Goal: Task Accomplishment & Management: Complete application form

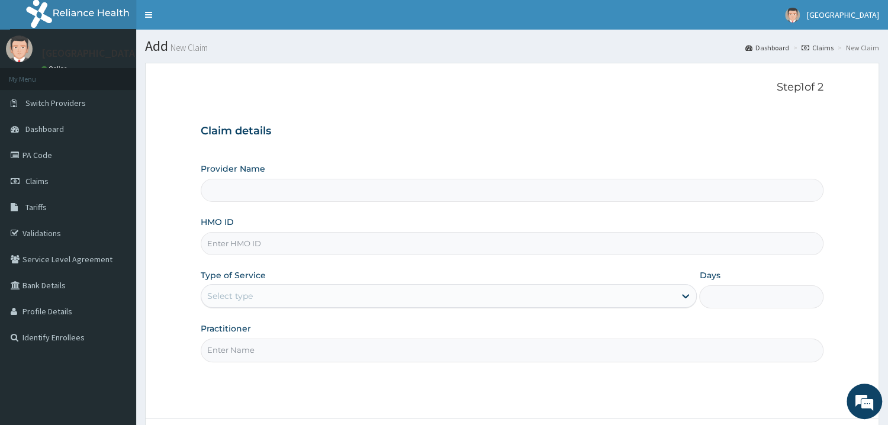
click at [437, 256] on div "Provider Name HMO ID Type of Service Select type Days Practitioner" at bounding box center [512, 262] width 623 height 199
type input "Mother and Child Hospital - Omole"
click at [453, 250] on input "HMO ID" at bounding box center [512, 243] width 623 height 23
type input "CCR/10020/A"
click at [436, 302] on div "Select type" at bounding box center [438, 295] width 474 height 19
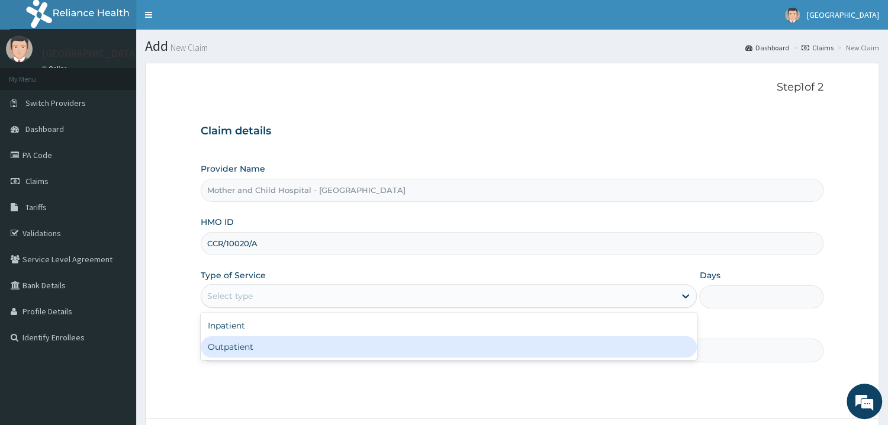
click at [317, 346] on div "Outpatient" at bounding box center [449, 346] width 497 height 21
type input "1"
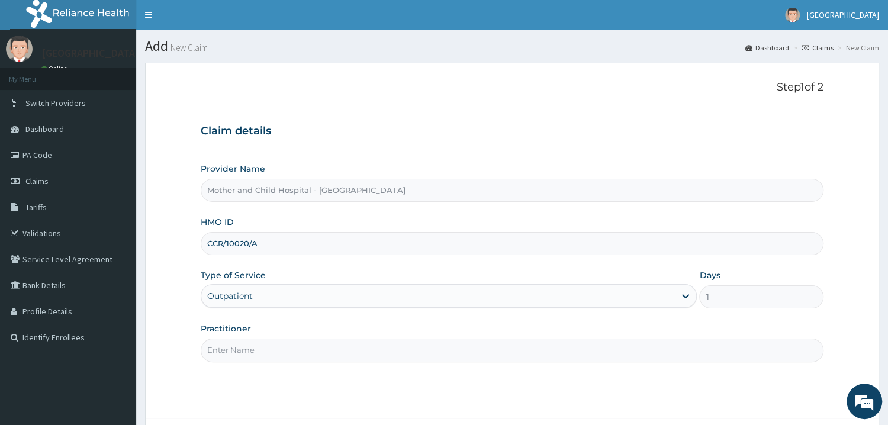
click at [321, 355] on input "Practitioner" at bounding box center [512, 350] width 623 height 23
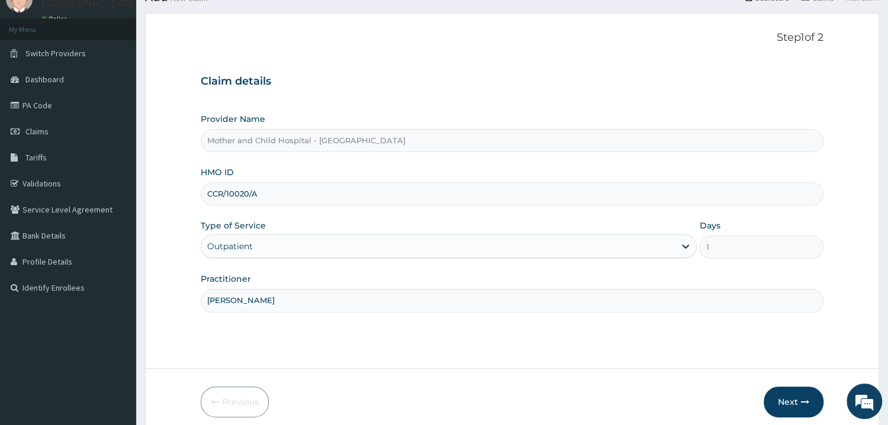
scroll to position [99, 0]
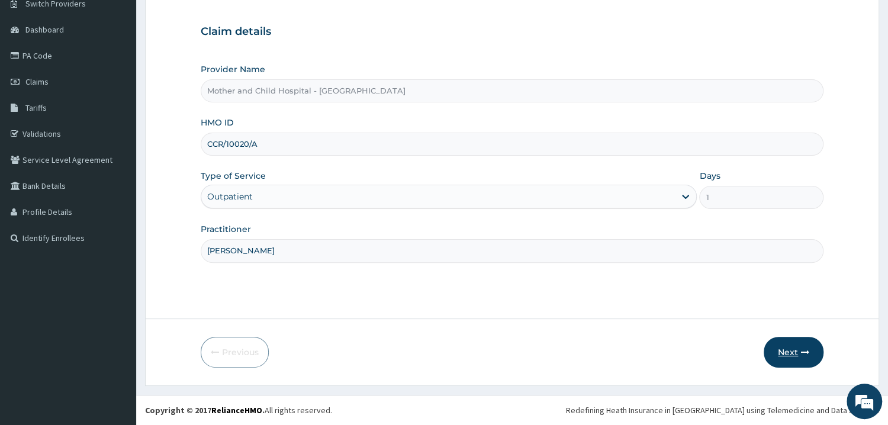
type input "DR UGWU"
click at [786, 351] on button "Next" at bounding box center [794, 352] width 60 height 31
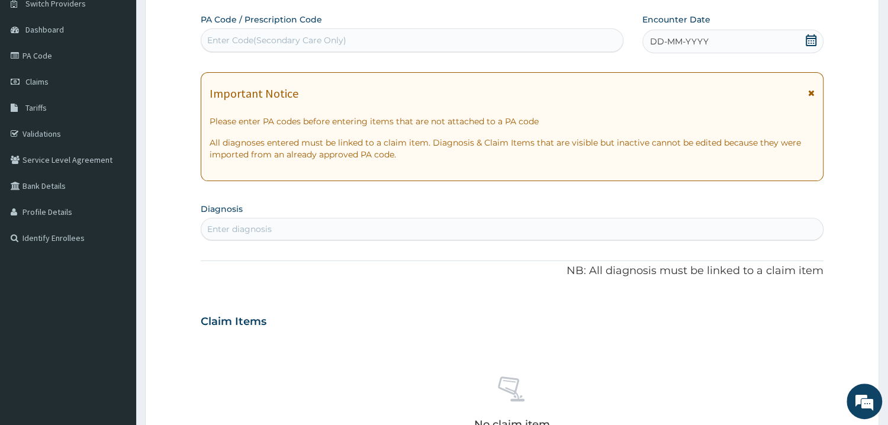
click at [378, 43] on div "Enter Code(Secondary Care Only)" at bounding box center [411, 40] width 421 height 19
paste input "PA/174498"
type input "PA/174498"
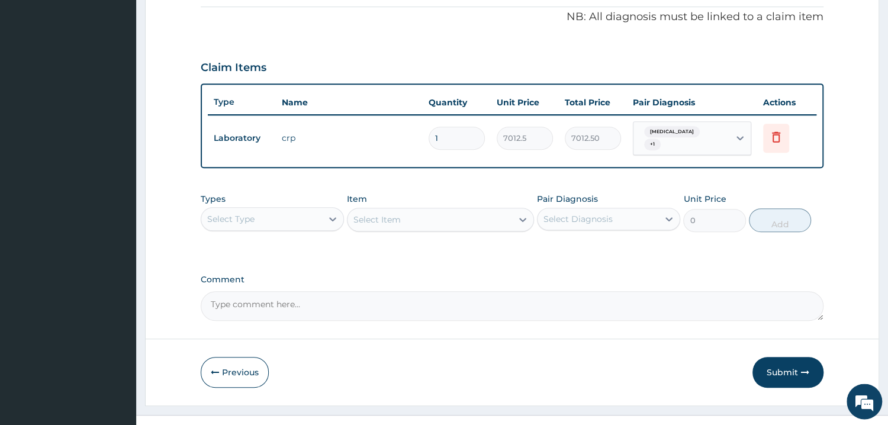
scroll to position [371, 0]
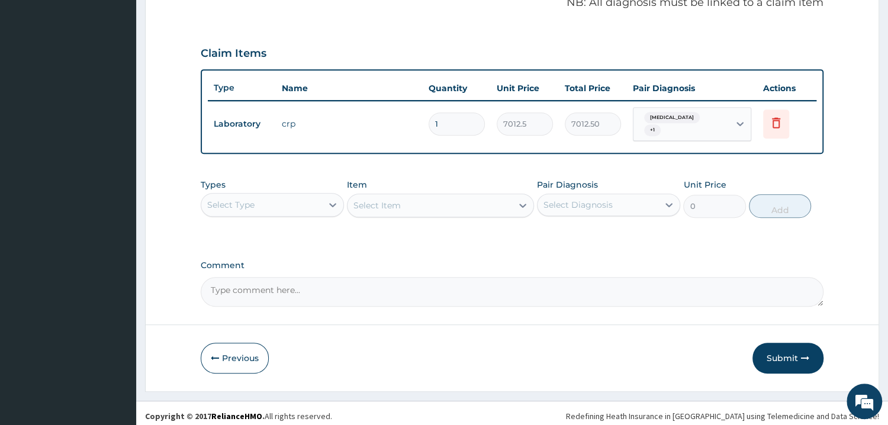
click at [307, 195] on div "Select Type" at bounding box center [261, 204] width 121 height 19
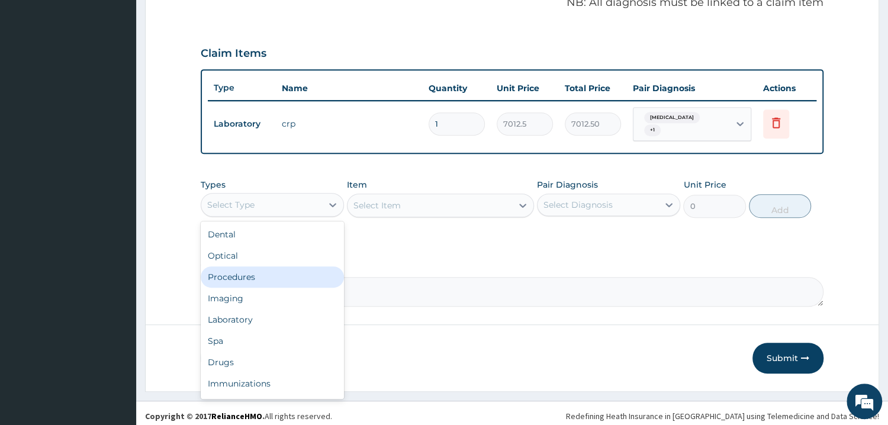
click at [270, 268] on div "Procedures" at bounding box center [272, 276] width 143 height 21
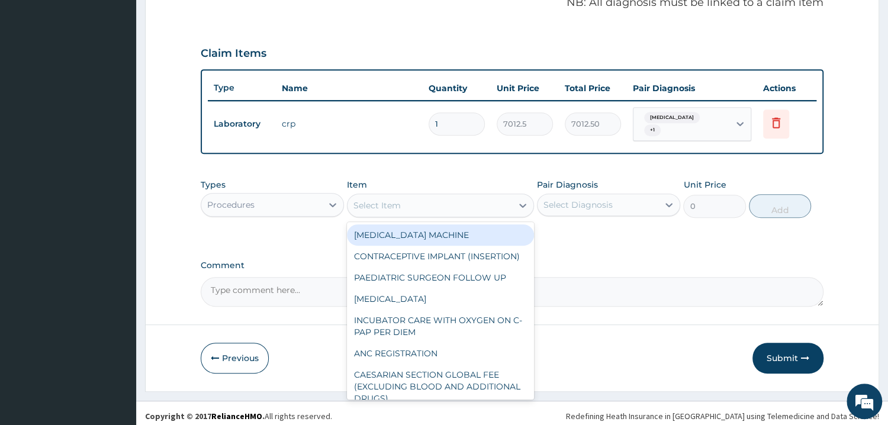
click at [474, 203] on div "Select Item" at bounding box center [429, 205] width 165 height 19
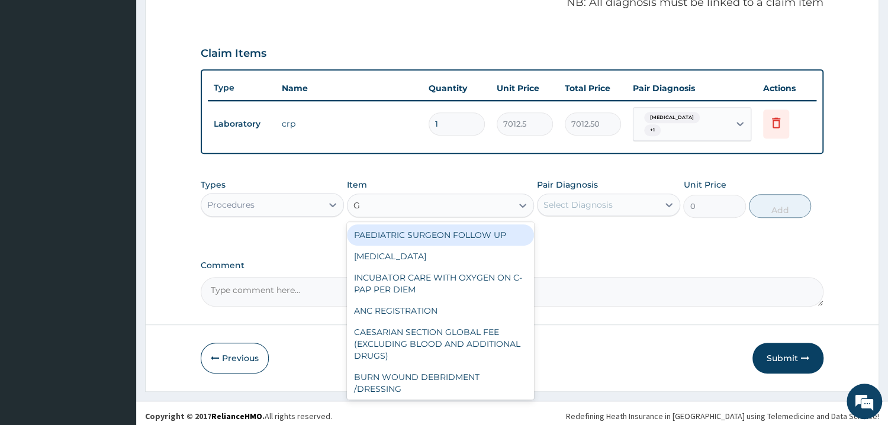
type input "GP"
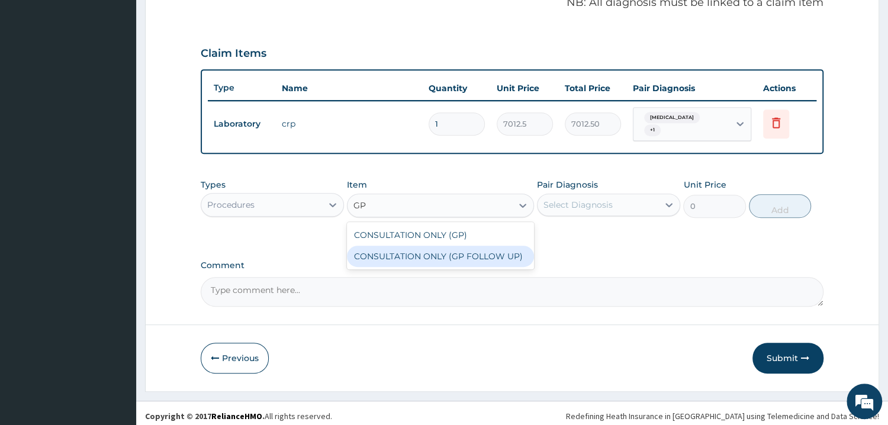
click at [475, 247] on div "CONSULTATION ONLY (GP FOLLOW UP)" at bounding box center [440, 256] width 187 height 21
type input "3750"
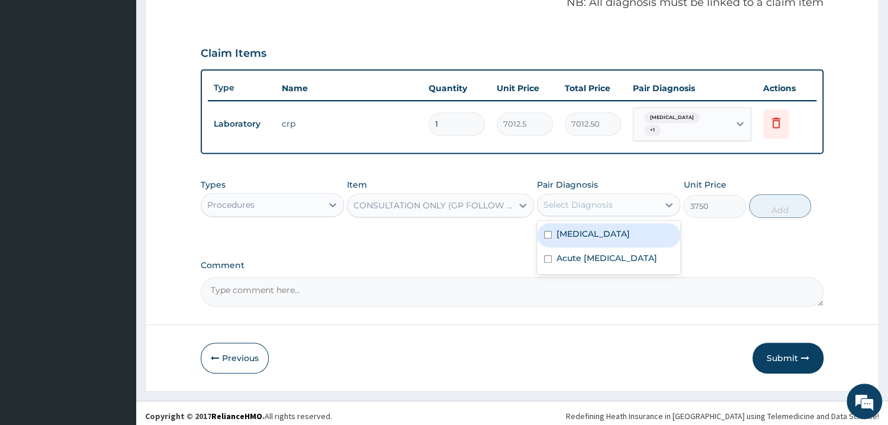
click at [613, 202] on div "Select Diagnosis" at bounding box center [597, 204] width 121 height 19
click at [594, 230] on label "Otitis media" at bounding box center [592, 234] width 73 height 12
checkbox input "true"
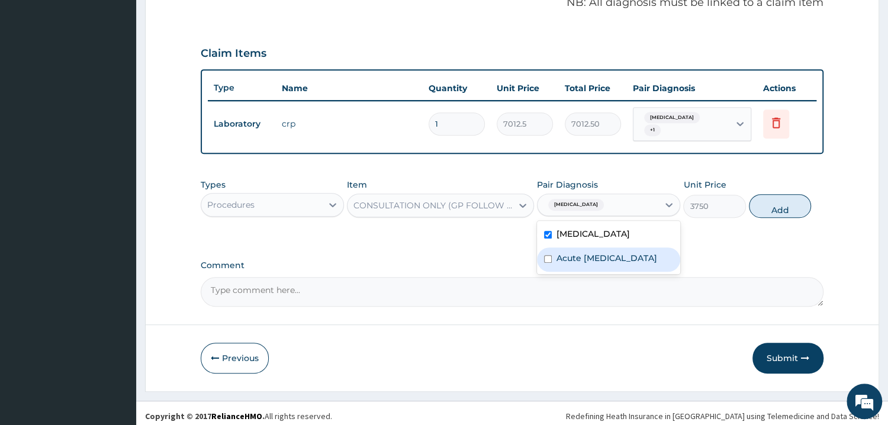
drag, startPoint x: 608, startPoint y: 259, endPoint x: 650, endPoint y: 240, distance: 46.1
click at [610, 258] on div "Acute respiratory disease" at bounding box center [608, 259] width 143 height 24
checkbox input "true"
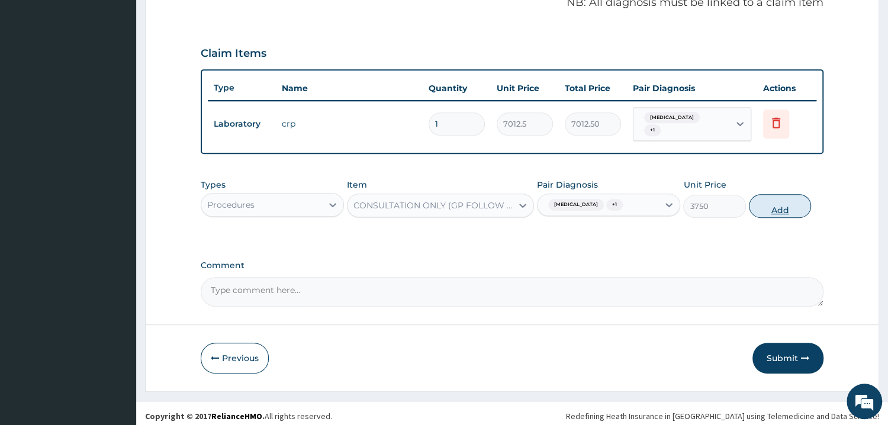
click at [784, 199] on button "Add" at bounding box center [780, 206] width 62 height 24
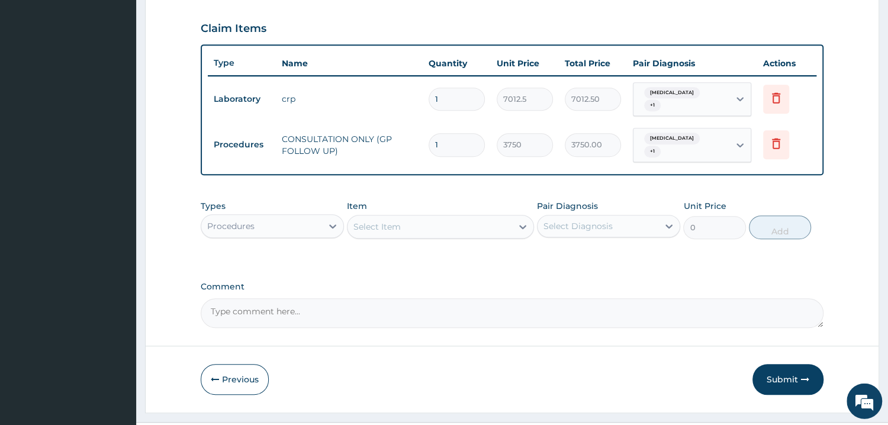
scroll to position [411, 0]
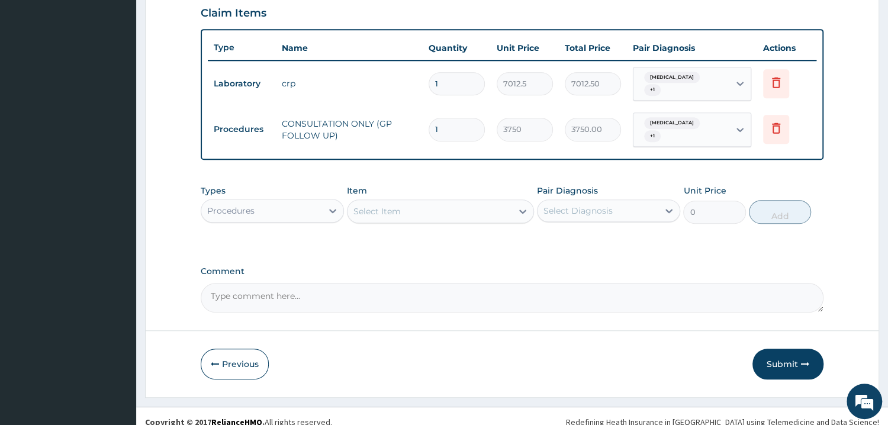
click at [266, 201] on div "Procedures" at bounding box center [261, 210] width 121 height 19
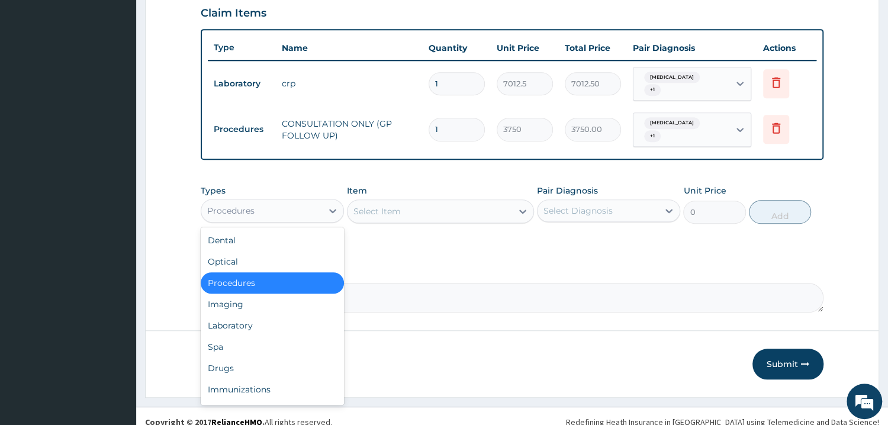
scroll to position [40, 0]
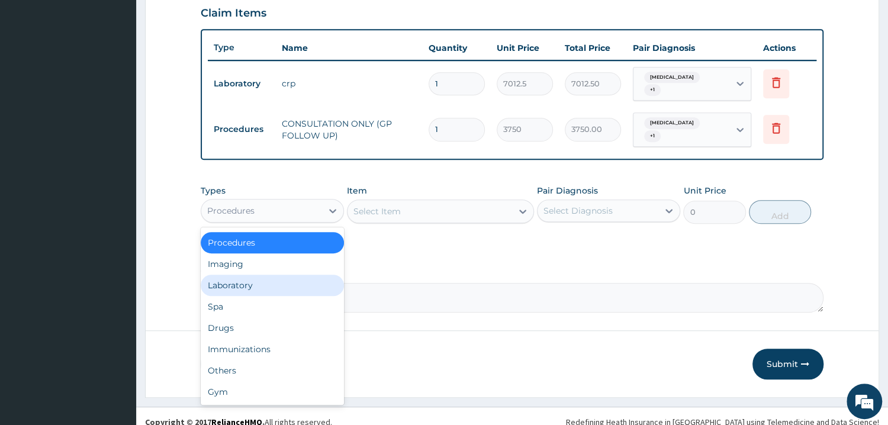
click at [278, 275] on div "Laboratory" at bounding box center [272, 285] width 143 height 21
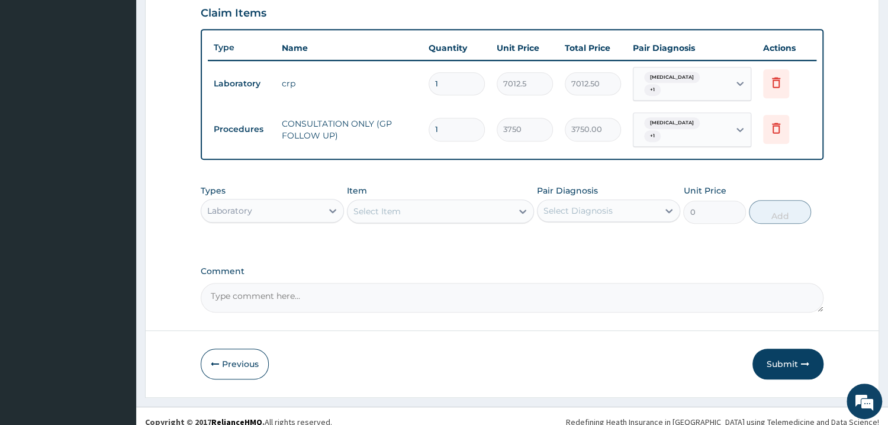
click at [392, 224] on div "Types Laboratory Item Select Item Pair Diagnosis Select Diagnosis Unit Price 0 …" at bounding box center [512, 213] width 623 height 69
click at [458, 202] on div "Select Item" at bounding box center [429, 211] width 165 height 19
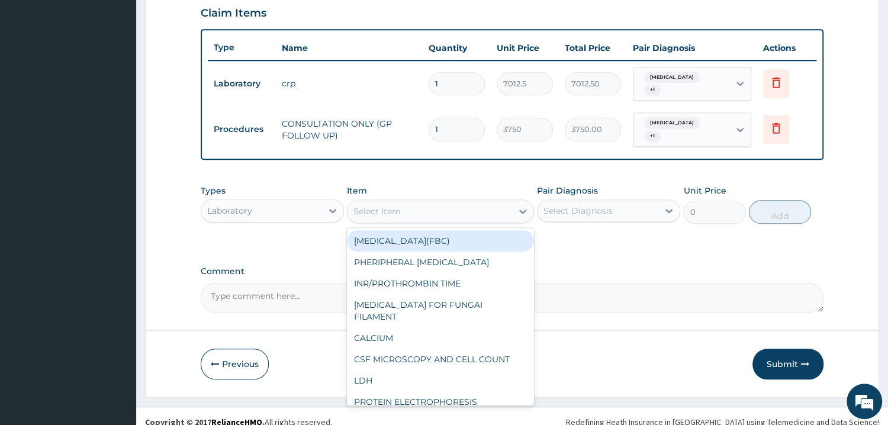
click at [413, 230] on div "FULL BLOOD COUNT(FBC)" at bounding box center [440, 240] width 187 height 21
type input "4675"
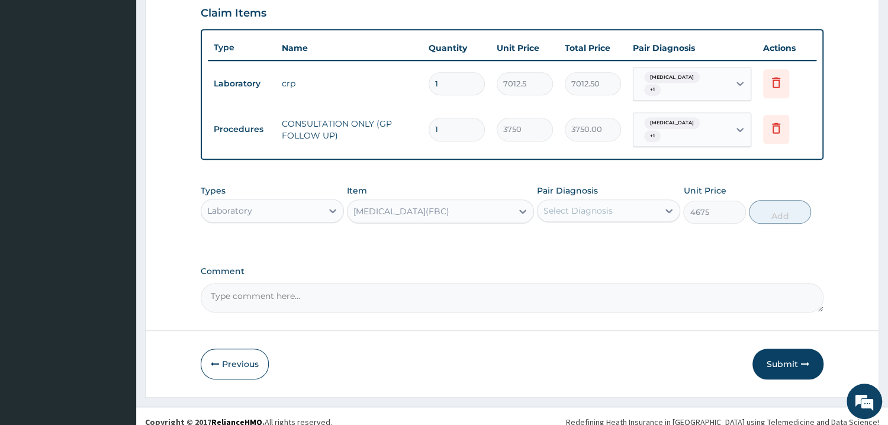
click at [624, 207] on div "Select Diagnosis" at bounding box center [597, 210] width 121 height 19
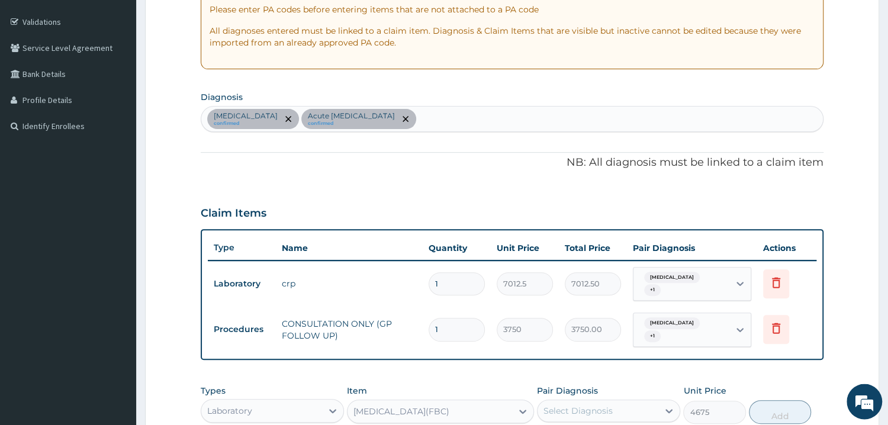
scroll to position [157, 0]
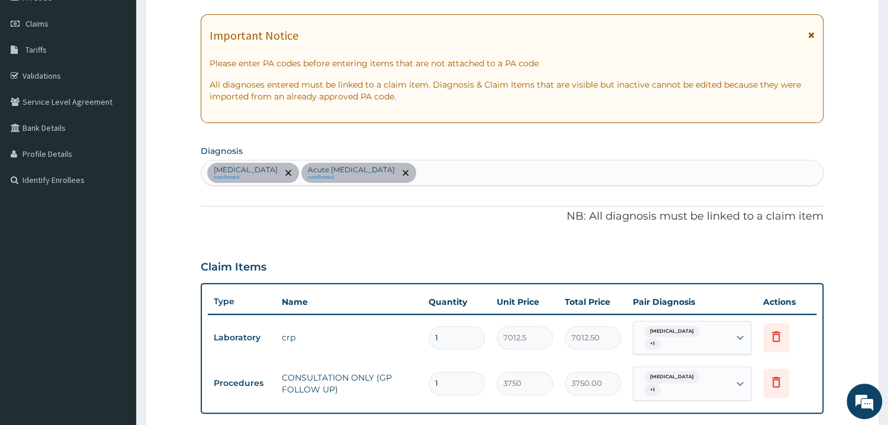
click at [455, 186] on div "PA Code / Prescription Code PA/174498 Encounter Date 16-09-2025 Important Notic…" at bounding box center [512, 261] width 623 height 611
click at [462, 176] on div "Otitis media confirmed Acute respiratory disease confirmed" at bounding box center [511, 172] width 621 height 25
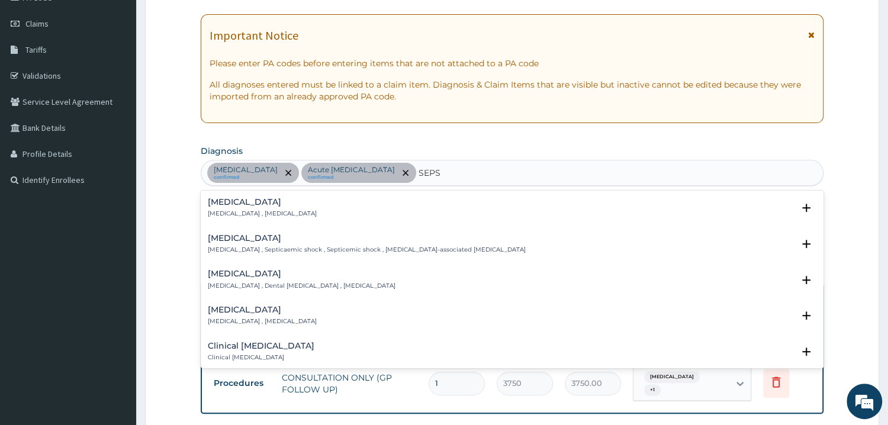
type input "SEPSI"
click at [241, 213] on p "Systemic infection , Sepsis" at bounding box center [262, 214] width 109 height 8
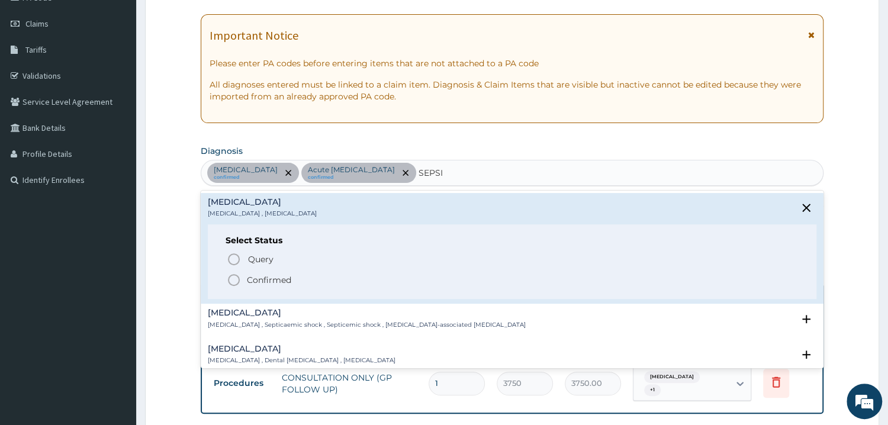
click at [261, 278] on p "Confirmed" at bounding box center [269, 280] width 44 height 12
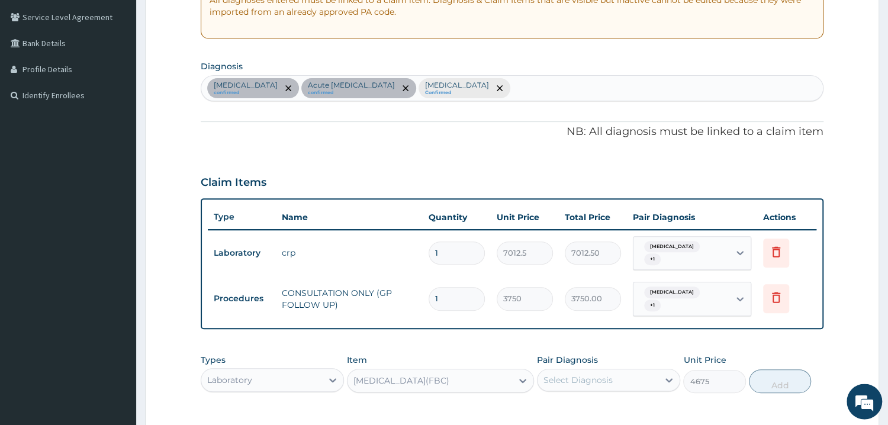
scroll to position [348, 0]
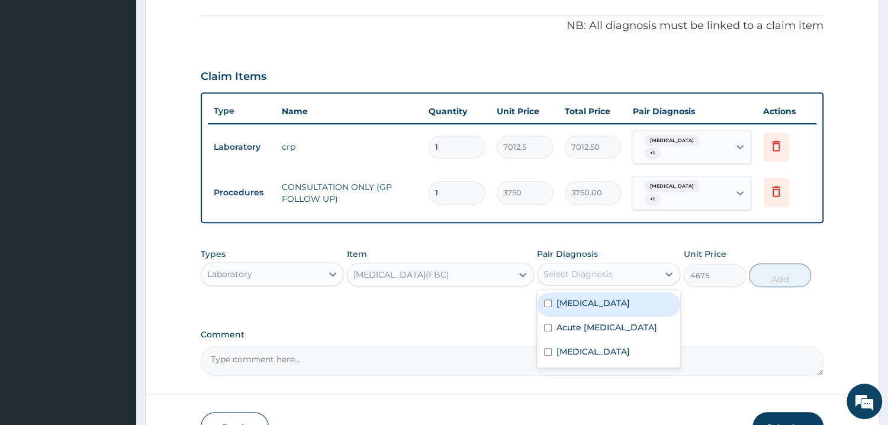
click at [594, 268] on div "Select Diagnosis" at bounding box center [577, 274] width 69 height 12
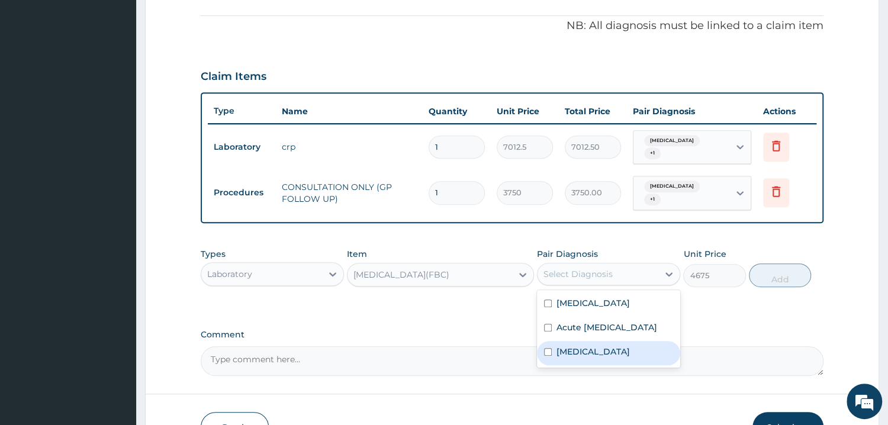
click at [590, 343] on div "Sepsis" at bounding box center [608, 353] width 143 height 24
checkbox input "true"
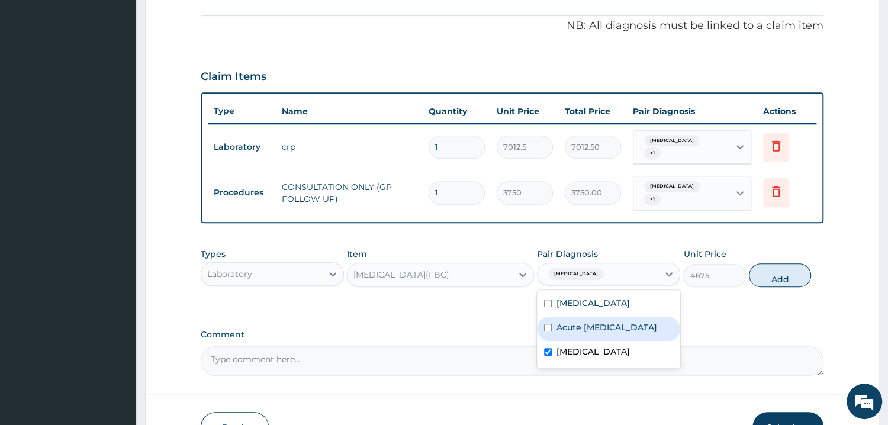
click at [603, 321] on label "Acute respiratory disease" at bounding box center [606, 327] width 101 height 12
checkbox input "true"
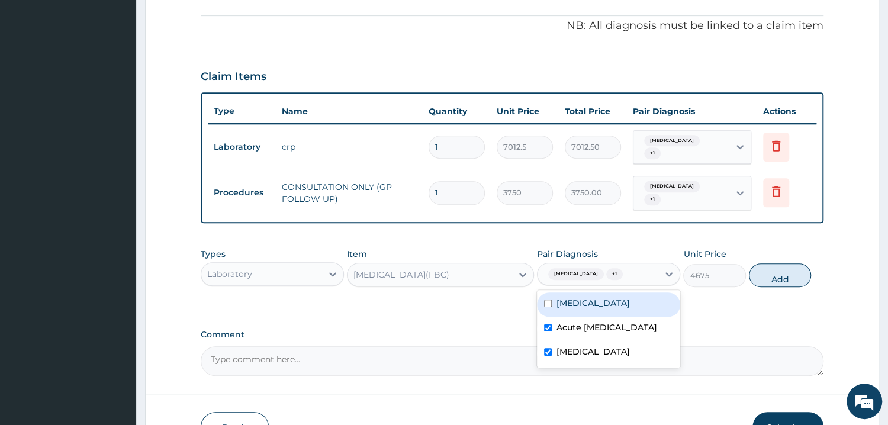
click at [610, 299] on div "Otitis media" at bounding box center [608, 304] width 143 height 24
checkbox input "true"
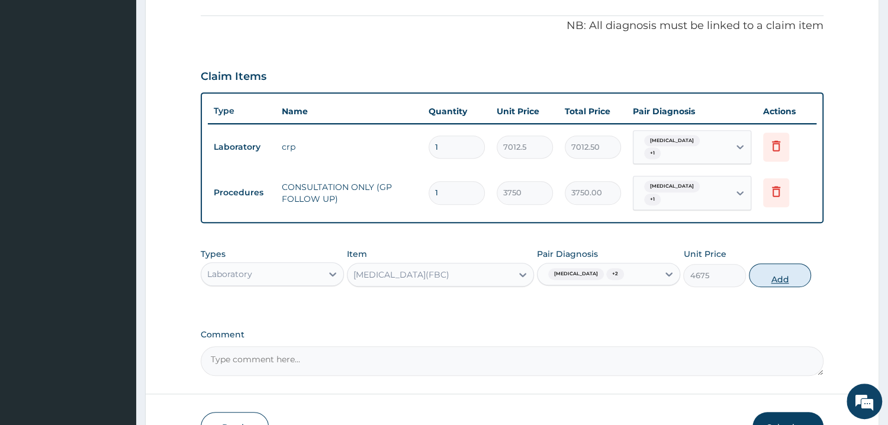
click at [781, 263] on button "Add" at bounding box center [780, 275] width 62 height 24
type input "0"
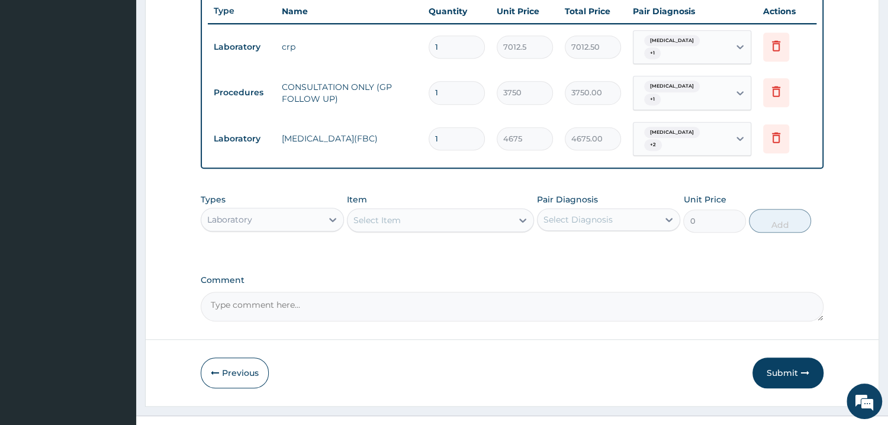
scroll to position [452, 0]
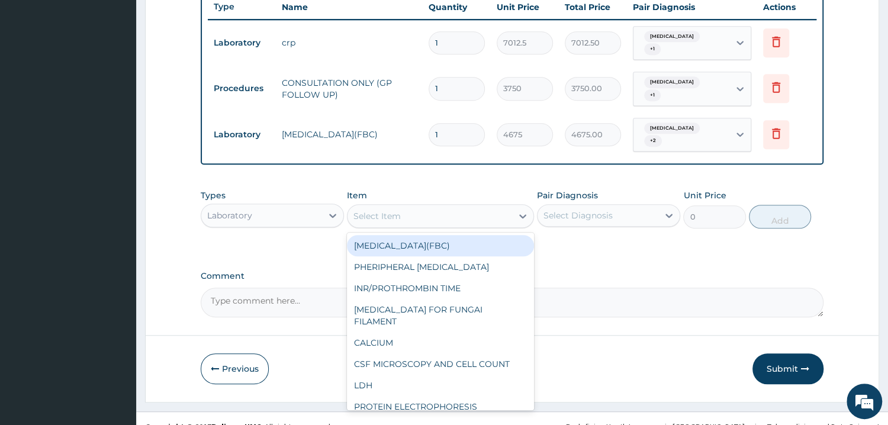
click at [401, 207] on div "Select Item" at bounding box center [429, 216] width 165 height 19
type input "C"
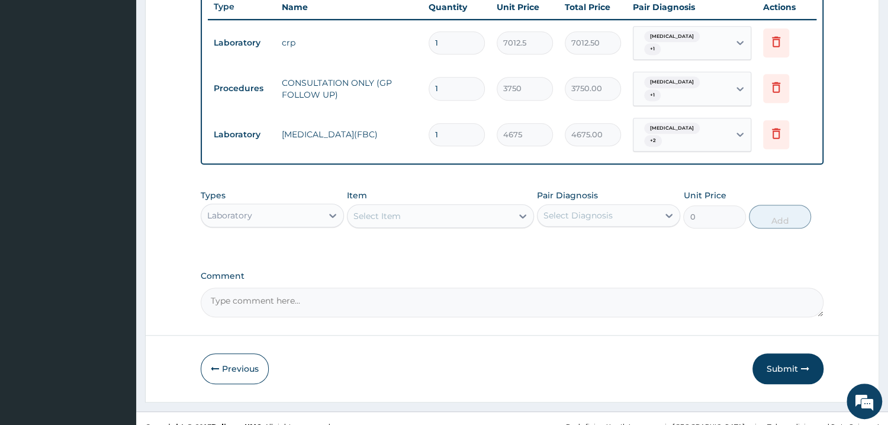
click at [376, 189] on div "Item Select Item" at bounding box center [440, 208] width 187 height 39
click at [279, 206] on div "Laboratory" at bounding box center [261, 215] width 121 height 19
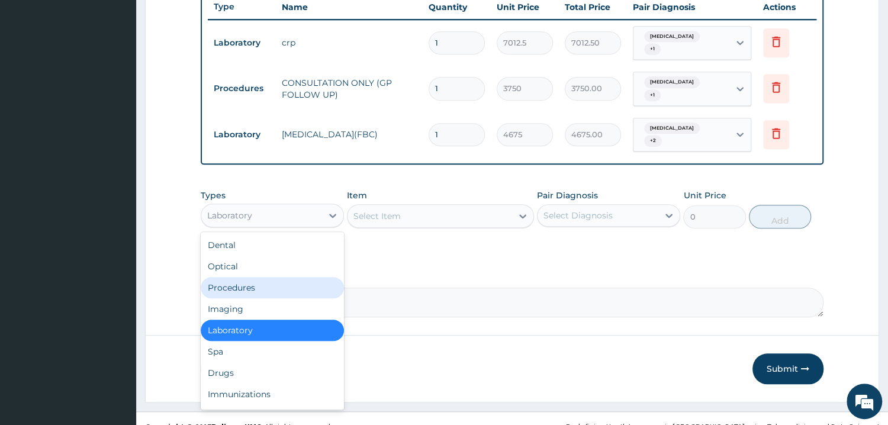
scroll to position [40, 0]
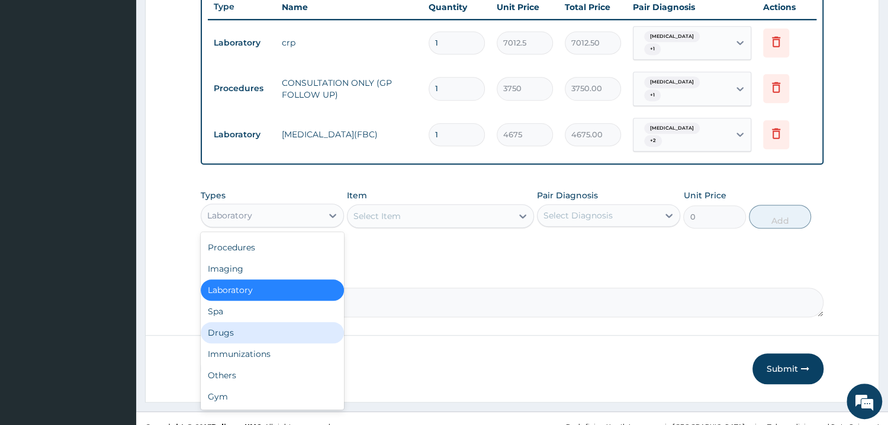
click at [284, 322] on div "Drugs" at bounding box center [272, 332] width 143 height 21
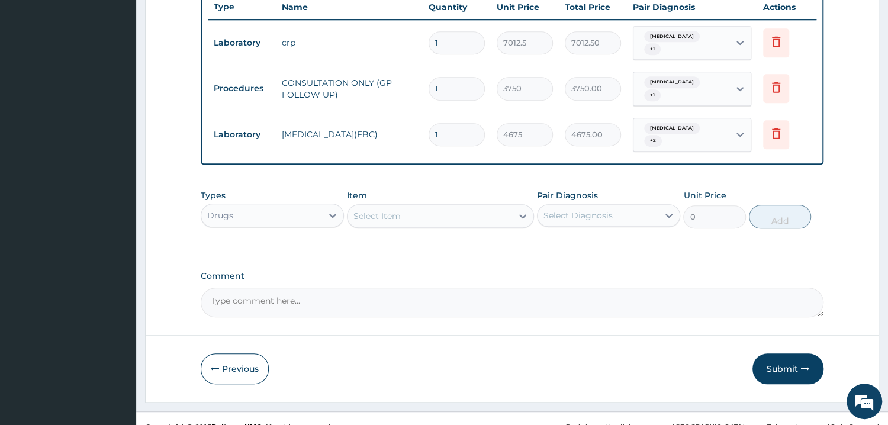
click at [502, 207] on div "Select Item" at bounding box center [429, 216] width 165 height 19
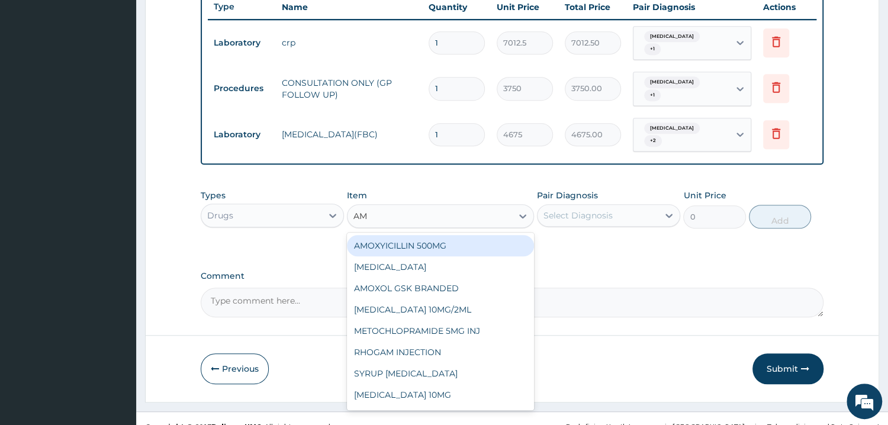
type input "AMO"
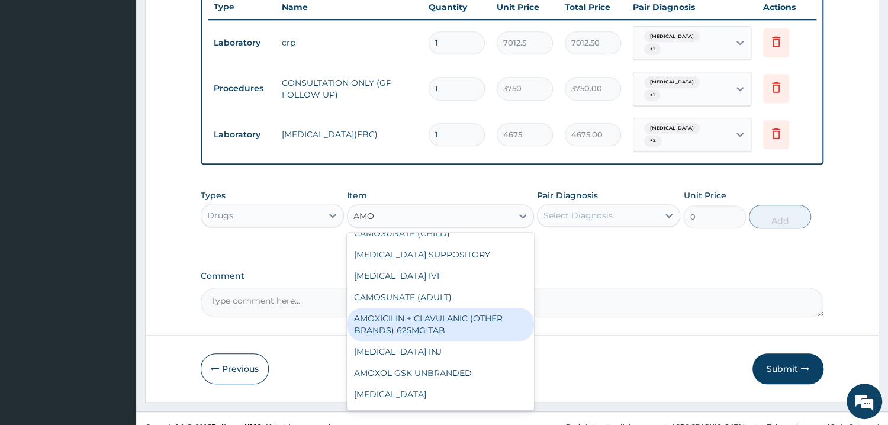
scroll to position [416, 0]
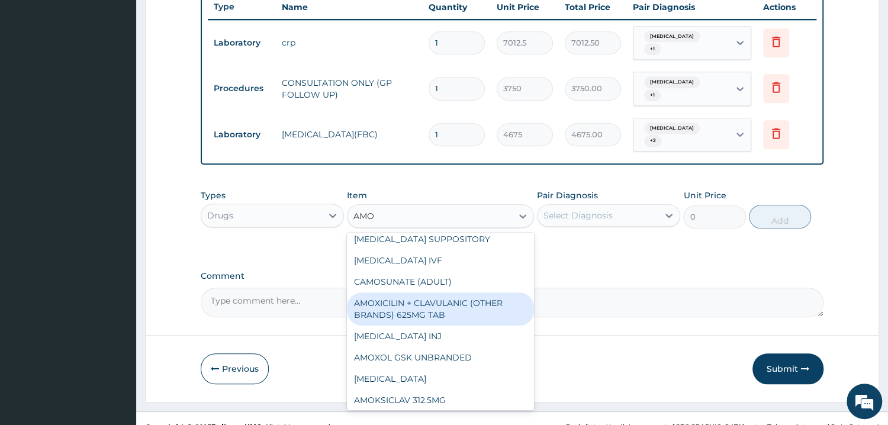
click at [511, 295] on div "AMOXICILIN + CLAVULANIC (OTHER BRANDS) 625MG TAB" at bounding box center [440, 308] width 187 height 33
type input "233.75"
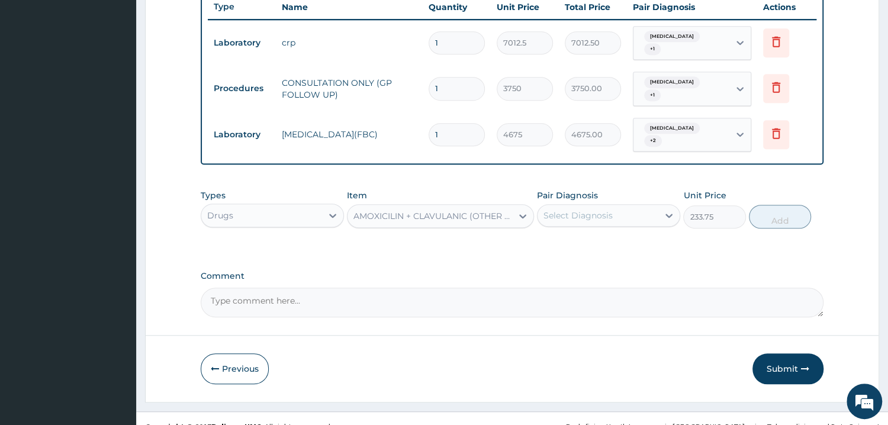
click at [608, 207] on div "Select Diagnosis" at bounding box center [597, 215] width 121 height 19
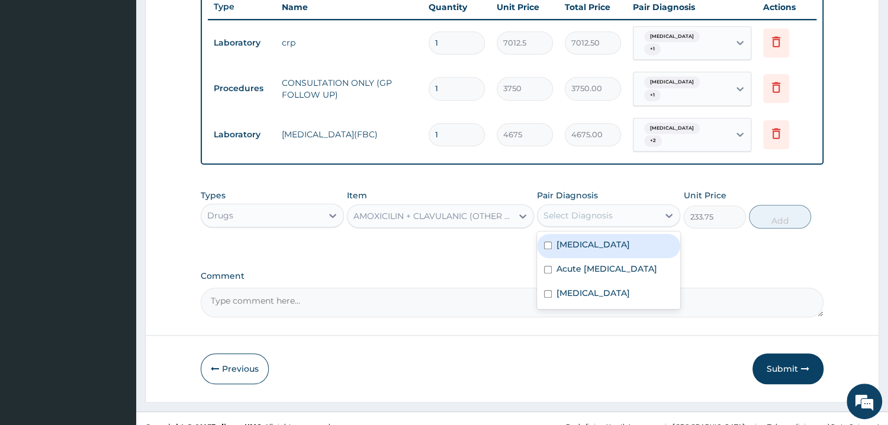
click at [604, 239] on label "Otitis media" at bounding box center [592, 245] width 73 height 12
checkbox input "true"
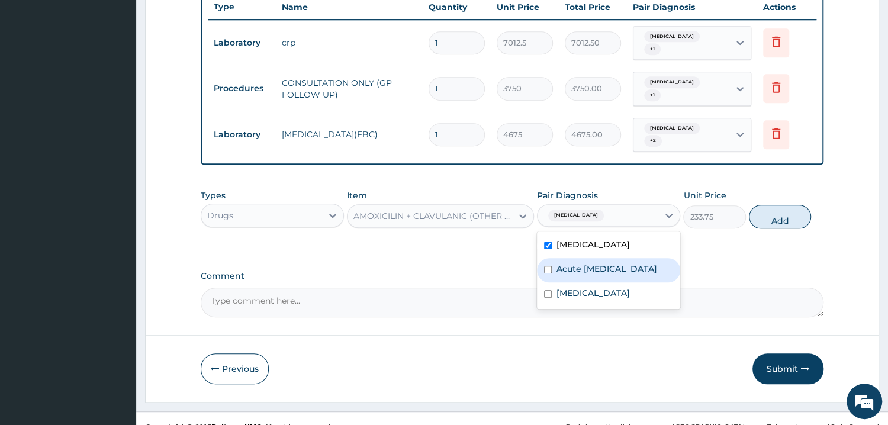
click at [606, 263] on label "Acute respiratory disease" at bounding box center [606, 269] width 101 height 12
checkbox input "true"
drag, startPoint x: 610, startPoint y: 270, endPoint x: 672, endPoint y: 244, distance: 67.4
click at [614, 282] on div "Sepsis" at bounding box center [608, 294] width 143 height 24
checkbox input "true"
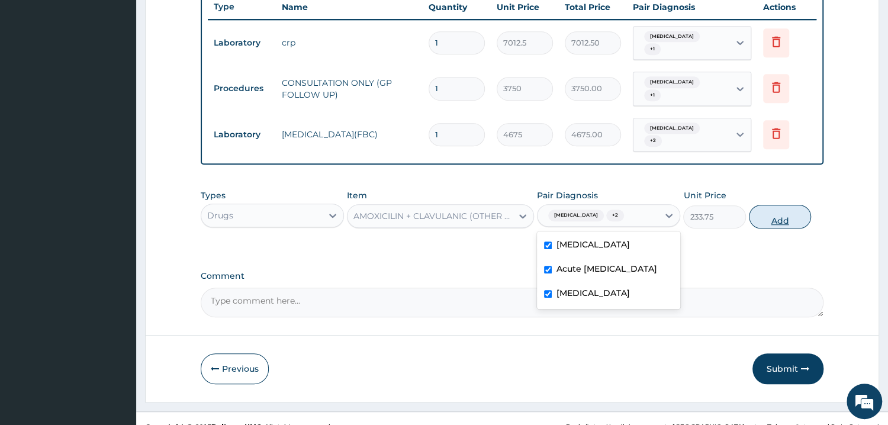
click at [771, 207] on button "Add" at bounding box center [780, 217] width 62 height 24
type input "0"
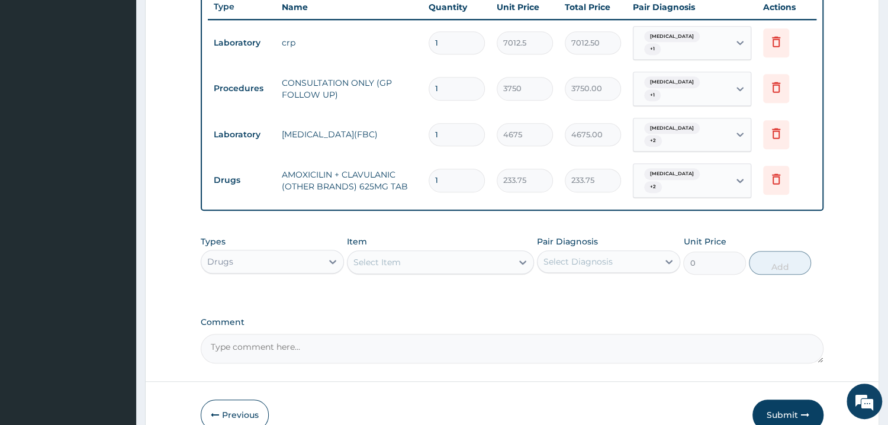
type input "14"
type input "3272.50"
type input "14"
click at [437, 253] on div "Select Item" at bounding box center [429, 262] width 165 height 19
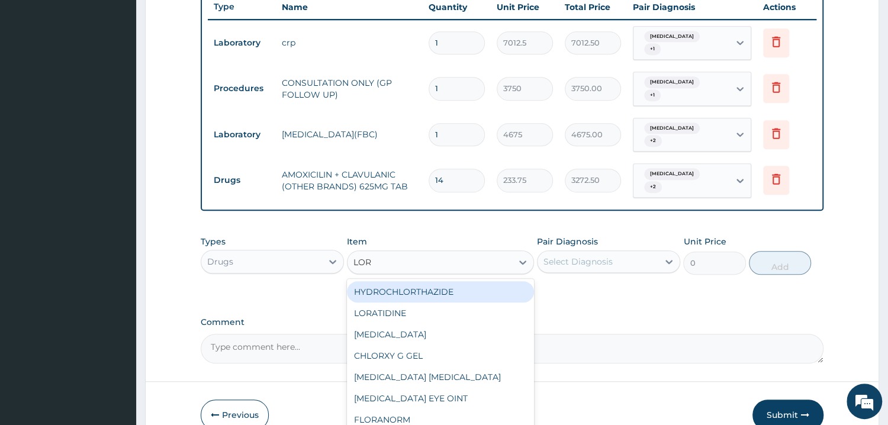
type input "LORA"
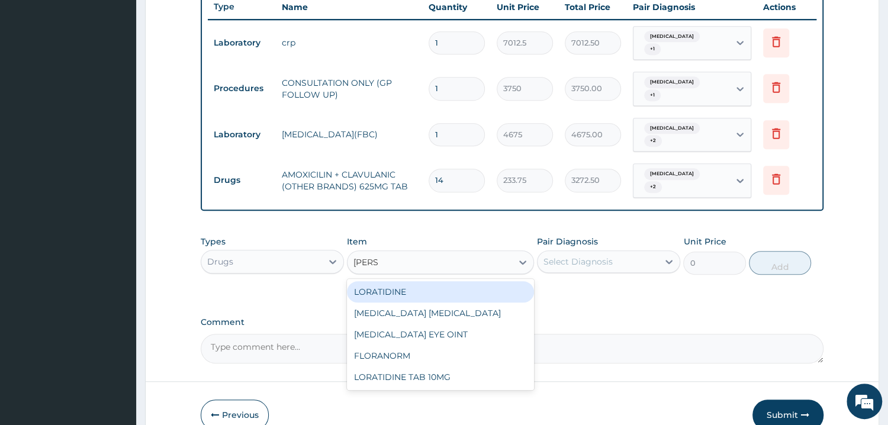
click at [375, 281] on div "LORATIDINE" at bounding box center [440, 291] width 187 height 21
type input "1168.75"
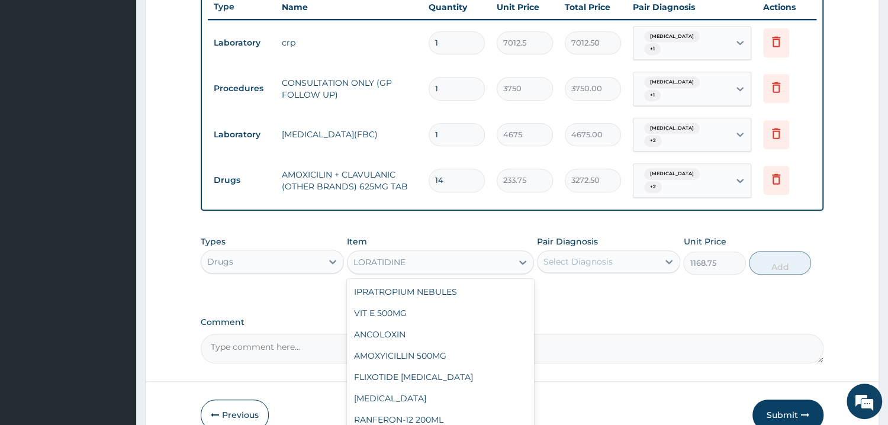
drag, startPoint x: 471, startPoint y: 236, endPoint x: 460, endPoint y: 278, distance: 43.5
click at [472, 253] on div "LORATIDINE" at bounding box center [429, 262] width 165 height 19
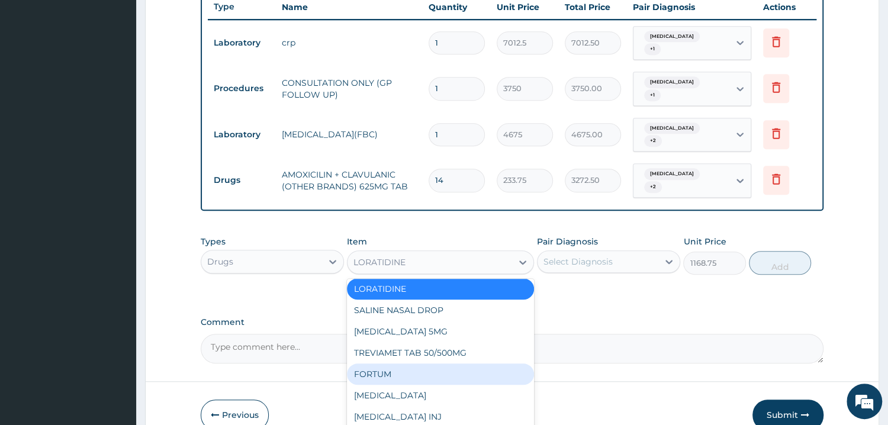
scroll to position [1878, 0]
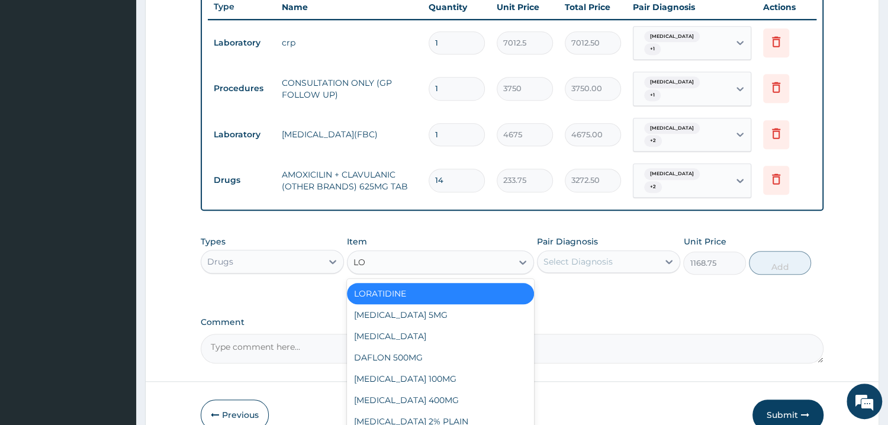
type input "LOR"
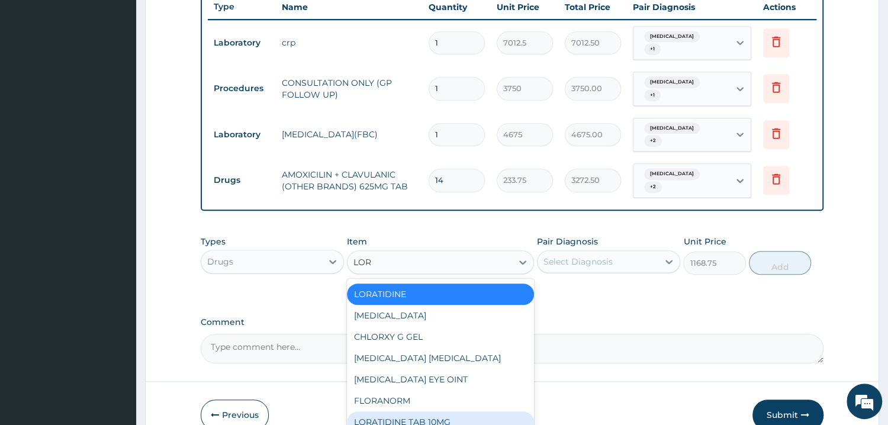
click at [418, 411] on div "LORATIDINE TAB 10MG" at bounding box center [440, 421] width 187 height 21
type input "70.13"
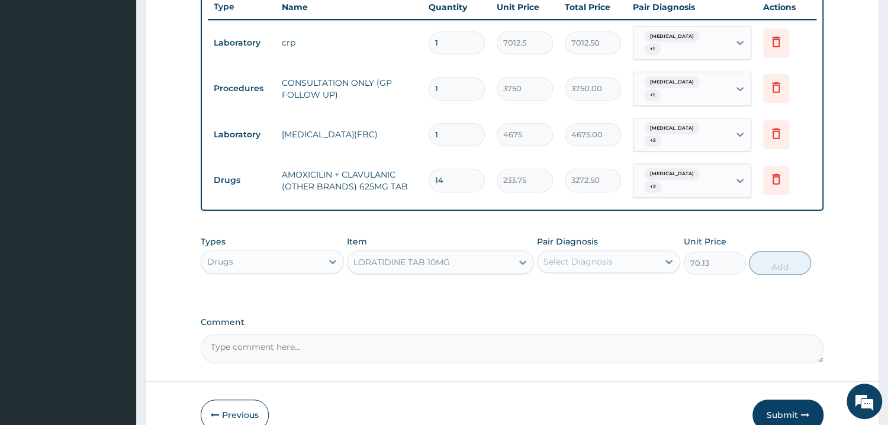
click at [607, 256] on div "Select Diagnosis" at bounding box center [577, 262] width 69 height 12
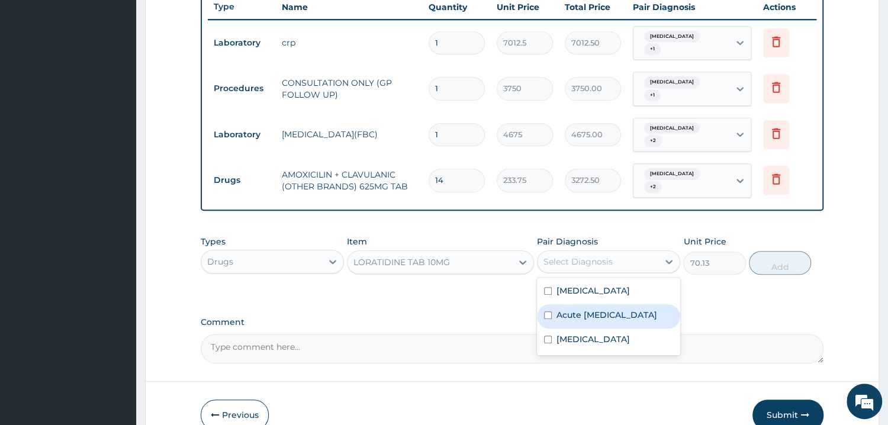
drag, startPoint x: 610, startPoint y: 298, endPoint x: 617, endPoint y: 277, distance: 21.7
click at [610, 309] on label "Acute respiratory disease" at bounding box center [606, 315] width 101 height 12
checkbox input "true"
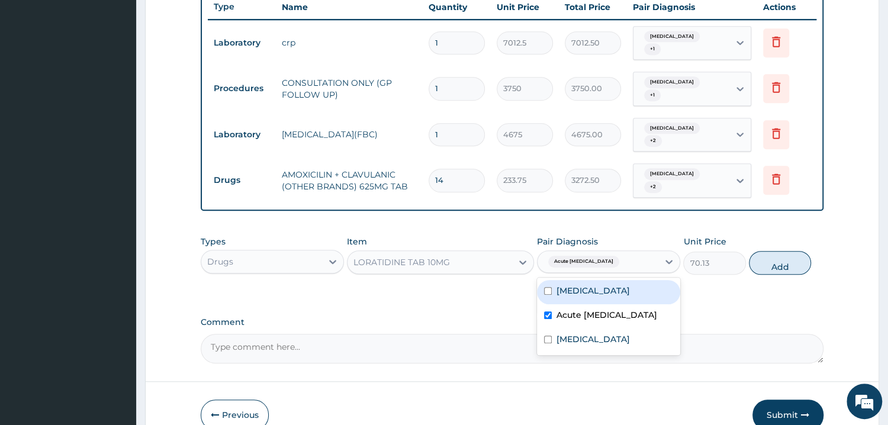
click at [620, 280] on div "Otitis media" at bounding box center [608, 292] width 143 height 24
checkbox input "true"
click at [774, 251] on button "Add" at bounding box center [780, 263] width 62 height 24
type input "0"
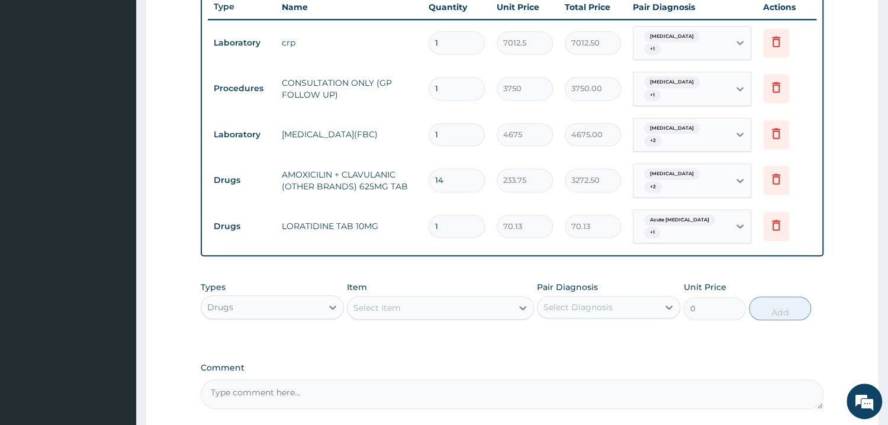
drag, startPoint x: 446, startPoint y: 208, endPoint x: 412, endPoint y: 215, distance: 35.2
click at [429, 215] on input "1" at bounding box center [457, 226] width 56 height 23
type input "5"
type input "350.65"
type input "5"
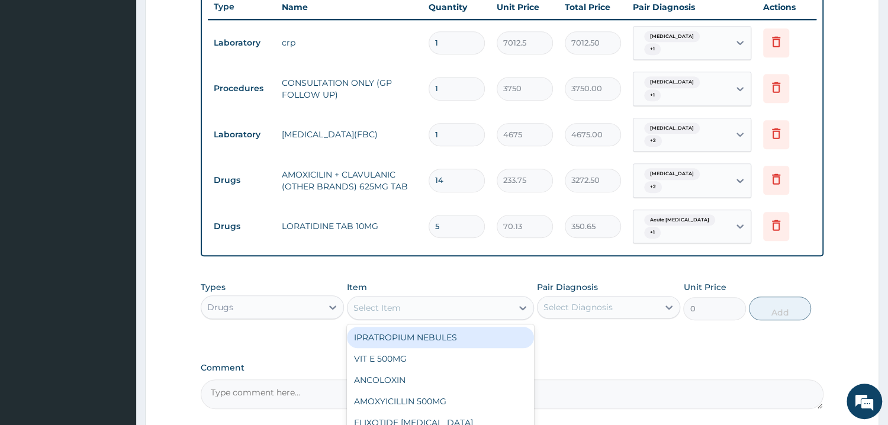
click at [407, 298] on div "Select Item" at bounding box center [429, 307] width 165 height 19
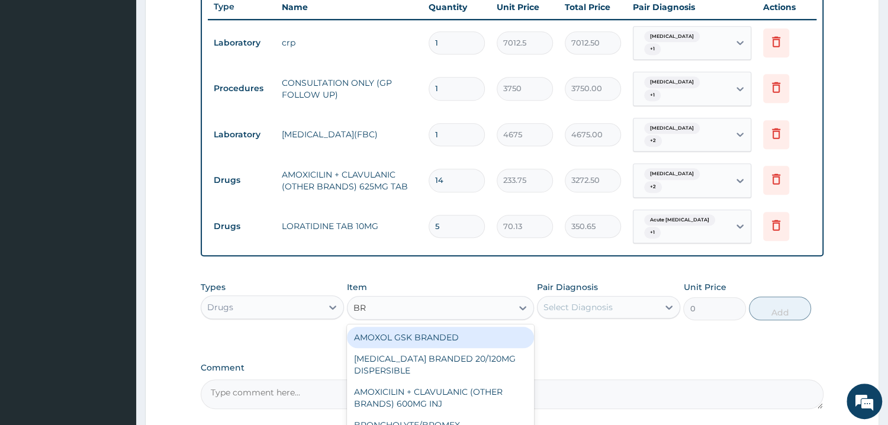
type input "BRO"
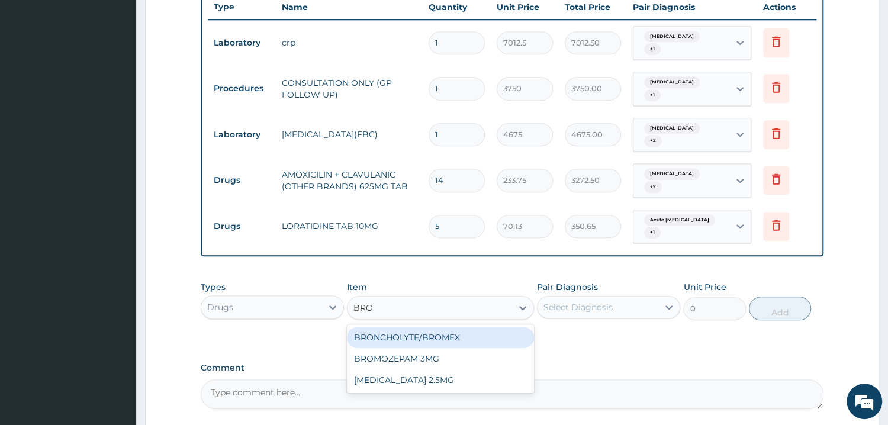
click at [408, 327] on div "BRONCHOLYTE/BROMEX" at bounding box center [440, 337] width 187 height 21
type input "701.25"
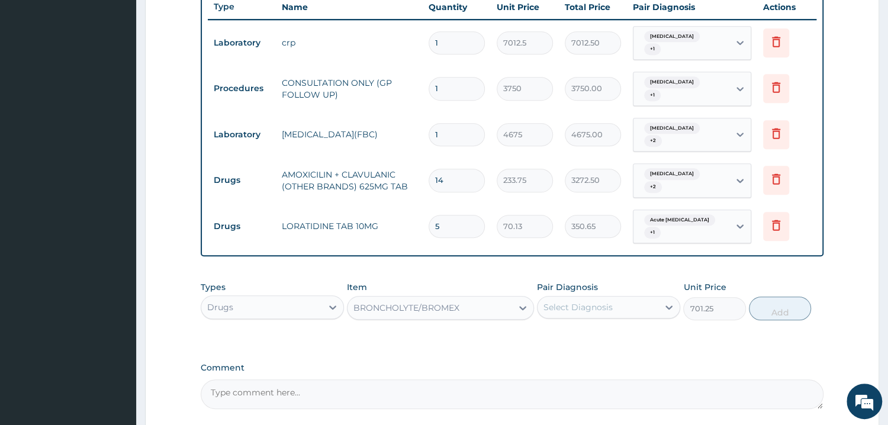
click at [597, 301] on div "Select Diagnosis" at bounding box center [577, 307] width 69 height 12
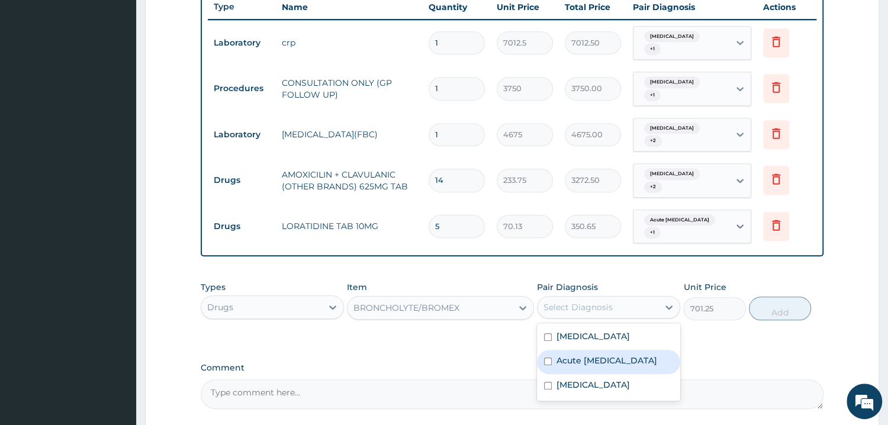
click at [648, 355] on label "Acute respiratory disease" at bounding box center [606, 361] width 101 height 12
checkbox input "true"
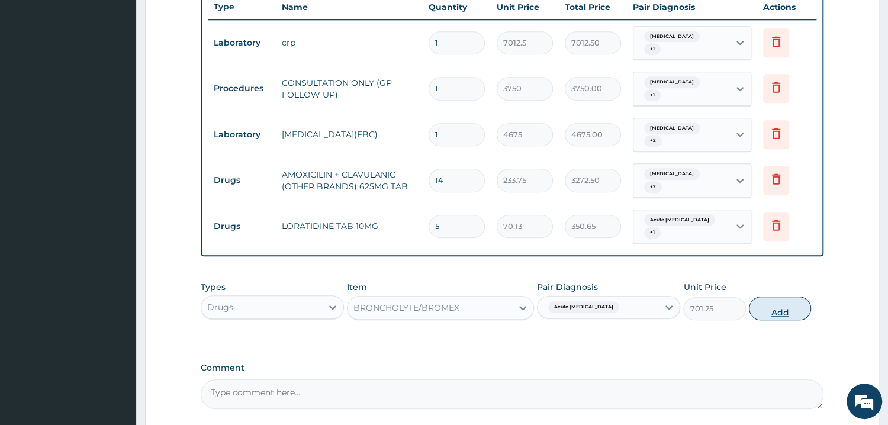
click at [804, 297] on button "Add" at bounding box center [780, 309] width 62 height 24
type input "0"
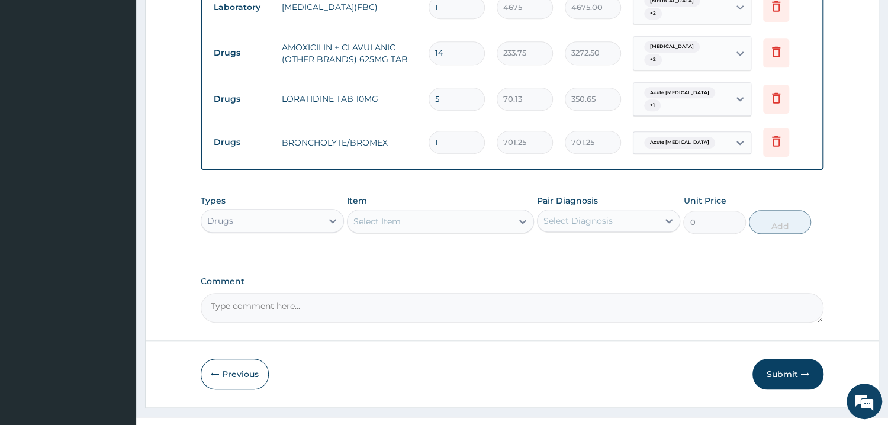
scroll to position [580, 0]
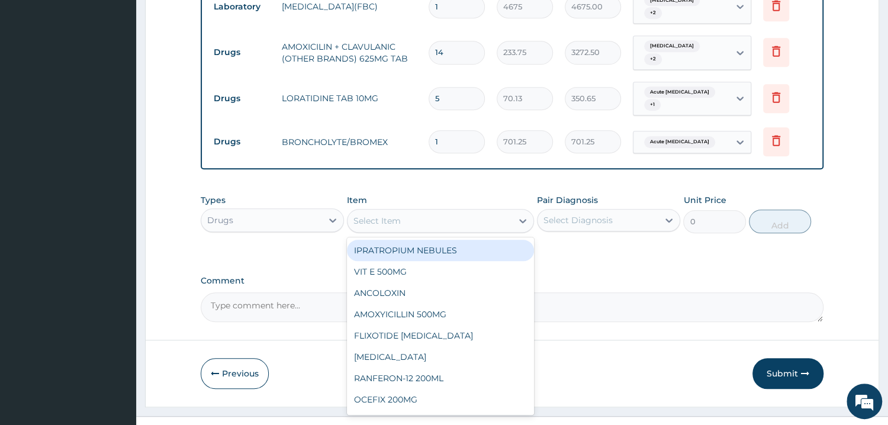
click at [390, 215] on div "Select Item" at bounding box center [376, 221] width 47 height 12
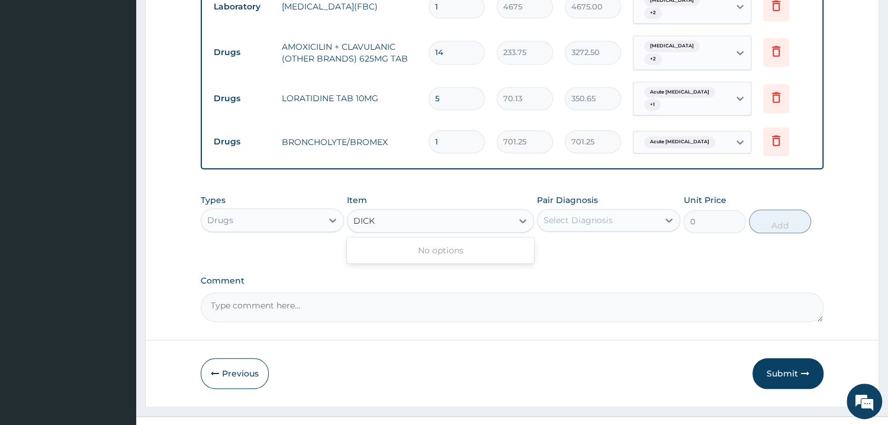
type input "DIC"
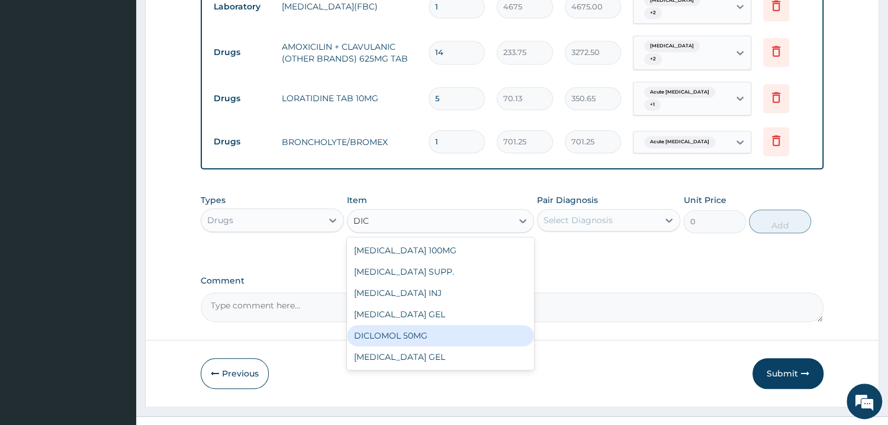
click at [462, 325] on div "DICLOMOL 50MG" at bounding box center [440, 335] width 187 height 21
type input "70.125"
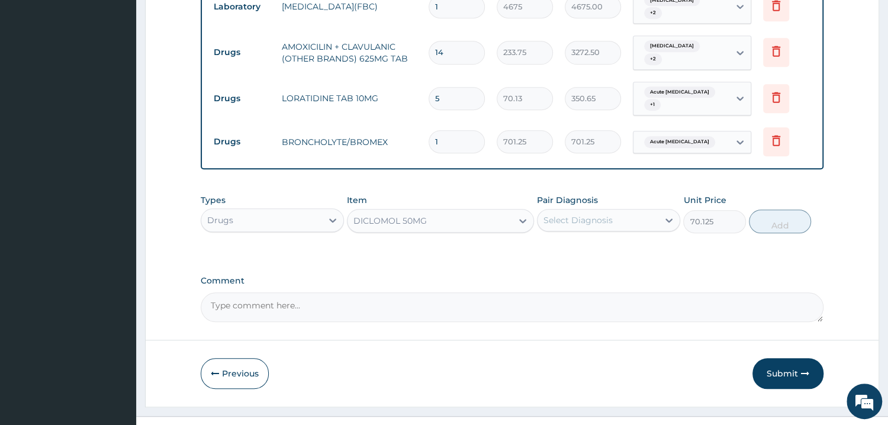
drag, startPoint x: 618, startPoint y: 181, endPoint x: 619, endPoint y: 189, distance: 8.3
click at [619, 194] on div "Pair Diagnosis Select Diagnosis" at bounding box center [608, 213] width 143 height 39
click at [619, 211] on div "Select Diagnosis" at bounding box center [597, 220] width 121 height 19
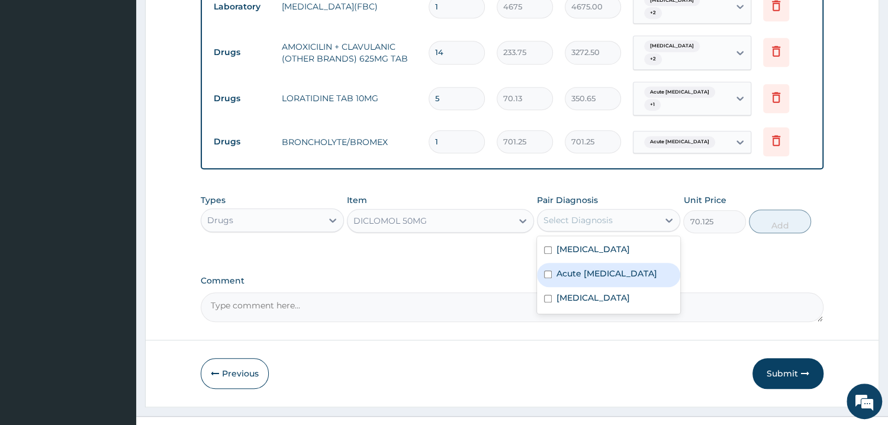
click at [625, 268] on label "Acute respiratory disease" at bounding box center [606, 274] width 101 height 12
checkbox input "true"
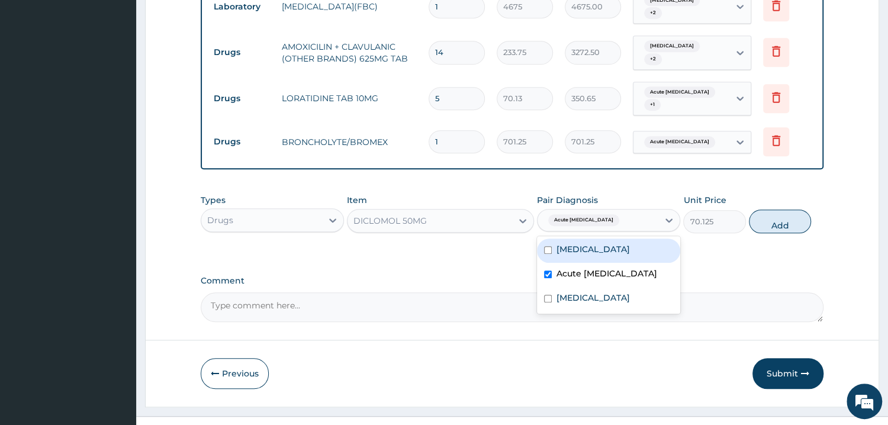
drag, startPoint x: 627, startPoint y: 221, endPoint x: 730, endPoint y: 217, distance: 103.1
click at [632, 239] on div "Otitis media" at bounding box center [608, 251] width 143 height 24
checkbox input "true"
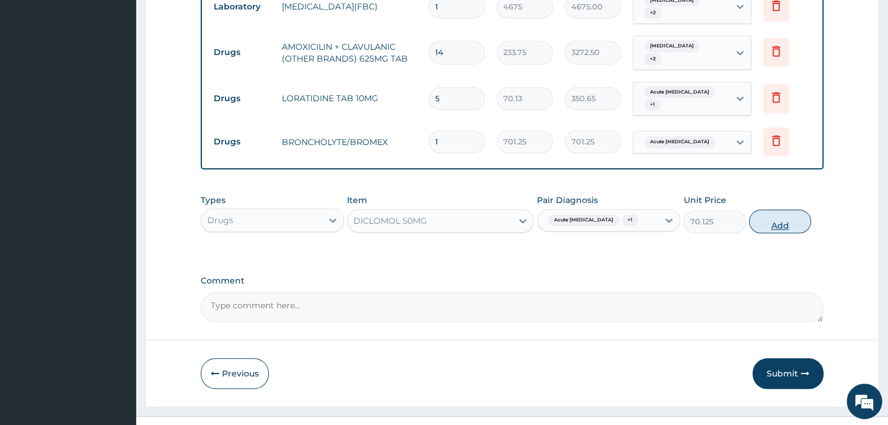
drag, startPoint x: 797, startPoint y: 199, endPoint x: 621, endPoint y: 200, distance: 175.2
click at [794, 210] on button "Add" at bounding box center [780, 222] width 62 height 24
type input "0"
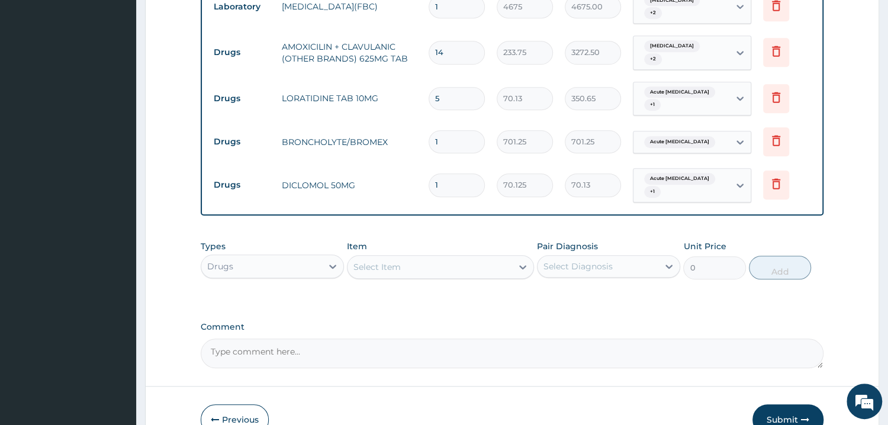
type input "0.00"
type input "6"
type input "420.75"
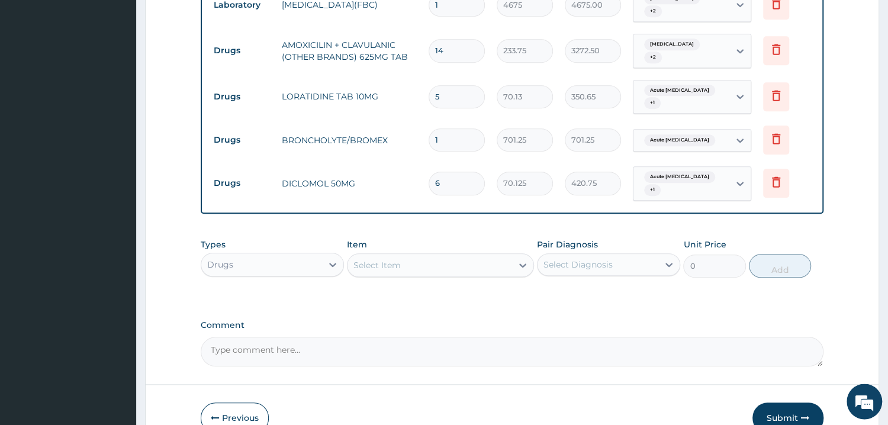
scroll to position [626, 0]
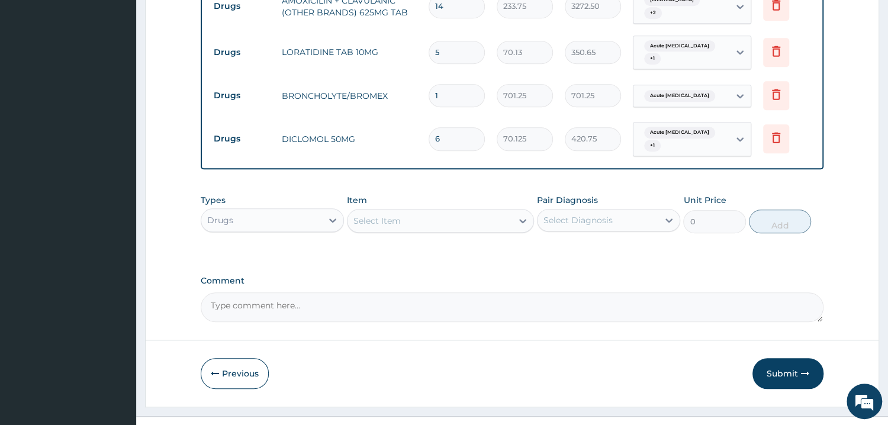
type input "6"
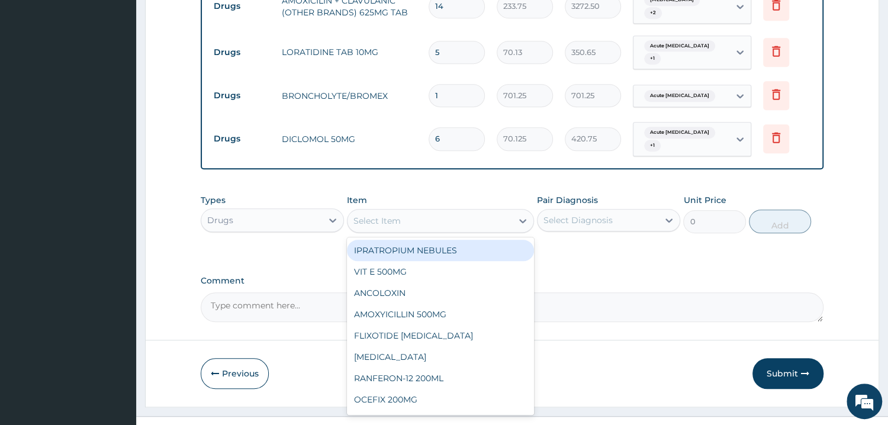
click at [455, 211] on div "Select Item" at bounding box center [429, 220] width 165 height 19
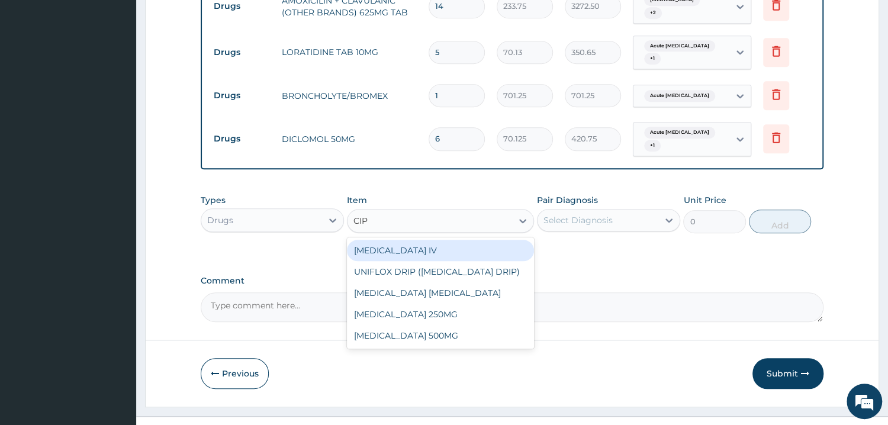
type input "CIPR"
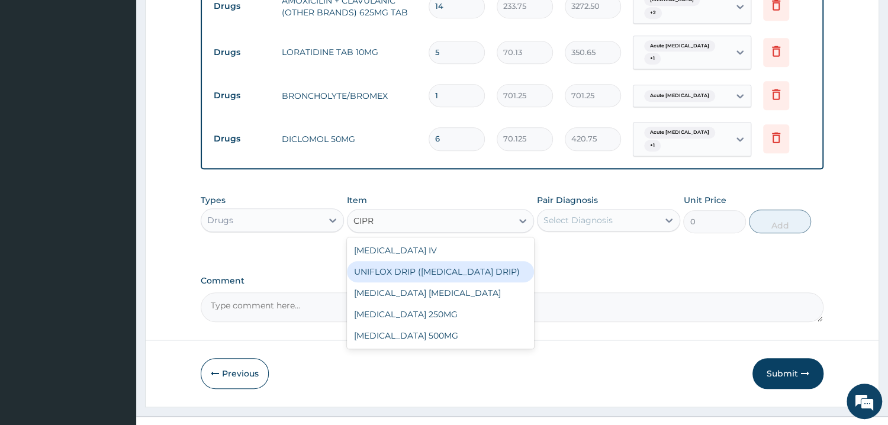
click at [459, 261] on div "UNIFLOX DRIP (CIPROFLOXACIN DRIP)" at bounding box center [440, 271] width 187 height 21
type input "1168.75"
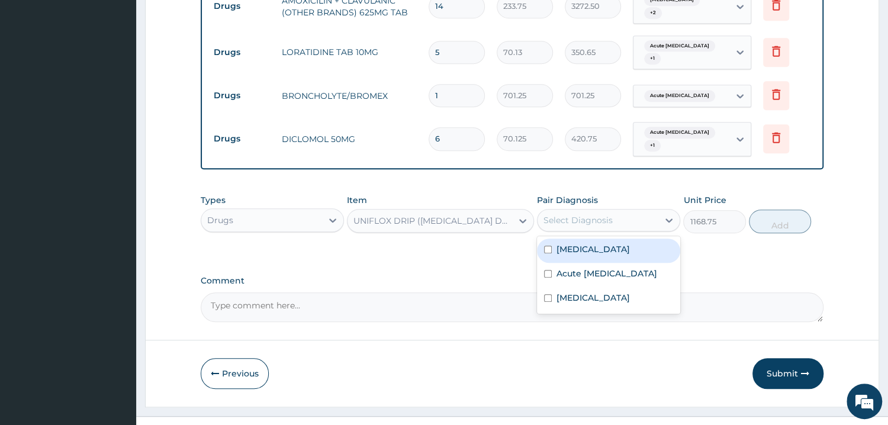
drag, startPoint x: 621, startPoint y: 202, endPoint x: 626, endPoint y: 219, distance: 17.7
click at [622, 211] on div "Select Diagnosis" at bounding box center [597, 220] width 121 height 19
drag, startPoint x: 633, startPoint y: 241, endPoint x: 636, endPoint y: 253, distance: 11.5
click at [634, 243] on div "Otitis media Acute respiratory disease Sepsis" at bounding box center [608, 275] width 143 height 78
drag, startPoint x: 636, startPoint y: 253, endPoint x: 631, endPoint y: 267, distance: 15.0
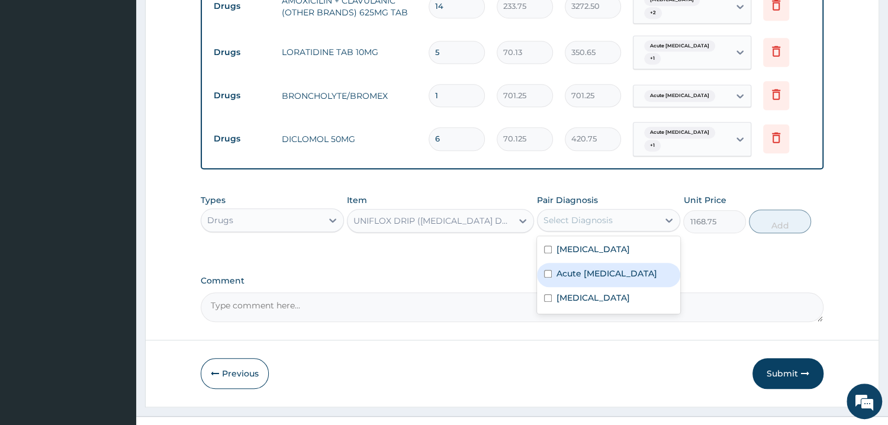
click at [636, 268] on label "Acute respiratory disease" at bounding box center [606, 274] width 101 height 12
checkbox input "true"
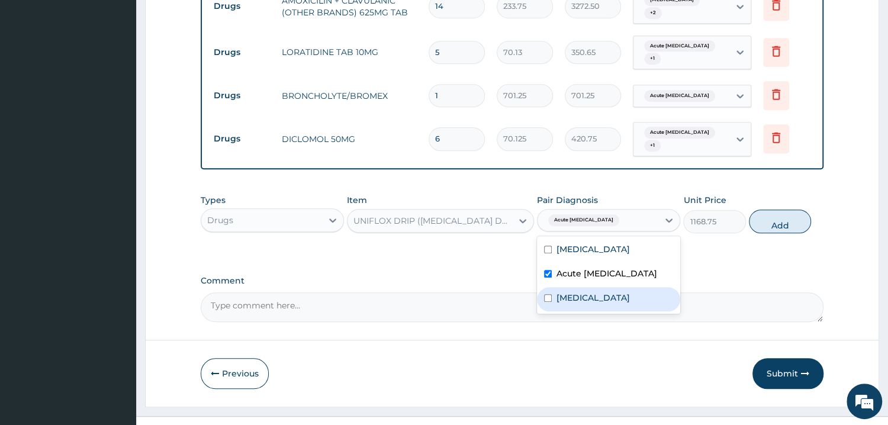
drag, startPoint x: 629, startPoint y: 274, endPoint x: 633, endPoint y: 218, distance: 55.8
click at [630, 287] on div "Sepsis" at bounding box center [608, 299] width 143 height 24
checkbox input "true"
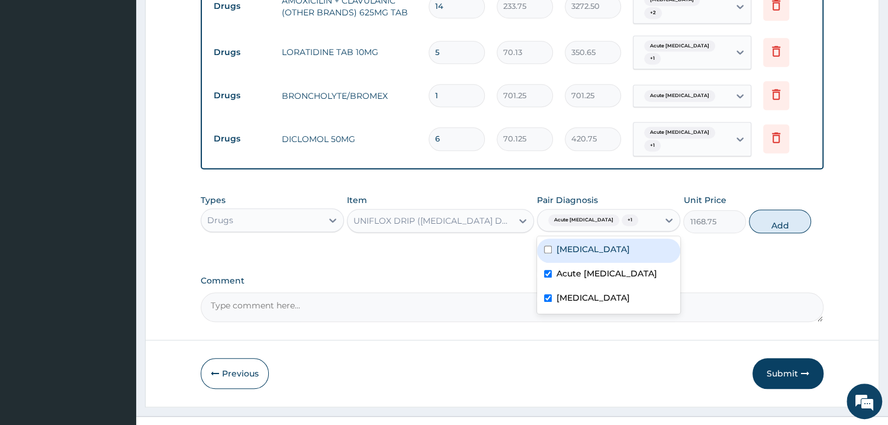
drag, startPoint x: 632, startPoint y: 228, endPoint x: 670, endPoint y: 225, distance: 38.0
click at [636, 239] on div "Otitis media" at bounding box center [608, 251] width 143 height 24
checkbox input "true"
click at [769, 210] on button "Add" at bounding box center [780, 222] width 62 height 24
type input "0"
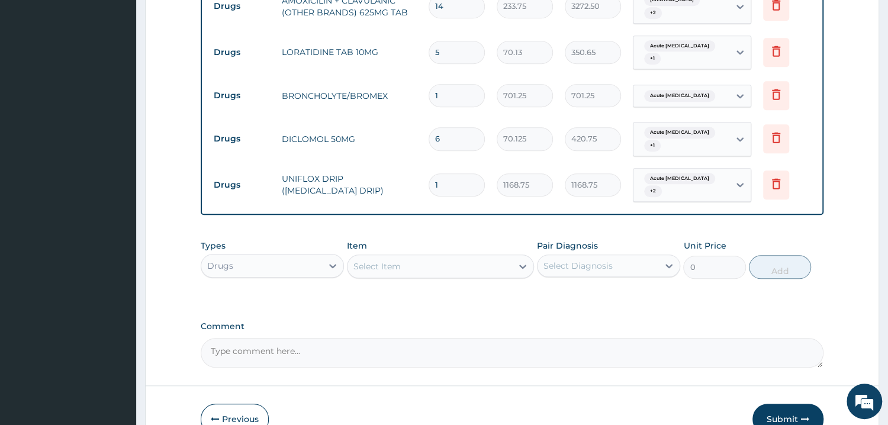
scroll to position [672, 0]
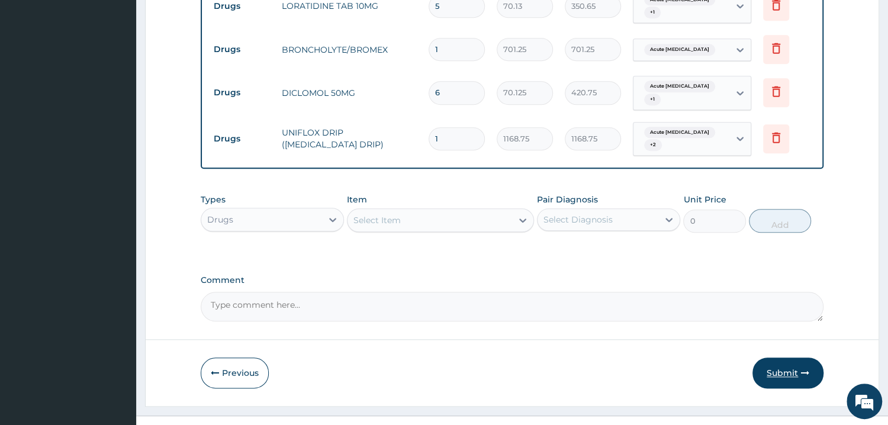
click at [781, 357] on button "Submit" at bounding box center [787, 372] width 71 height 31
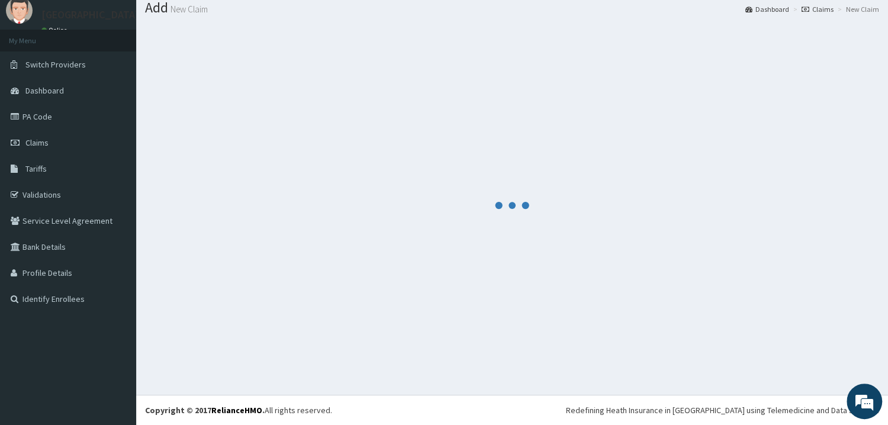
scroll to position [38, 0]
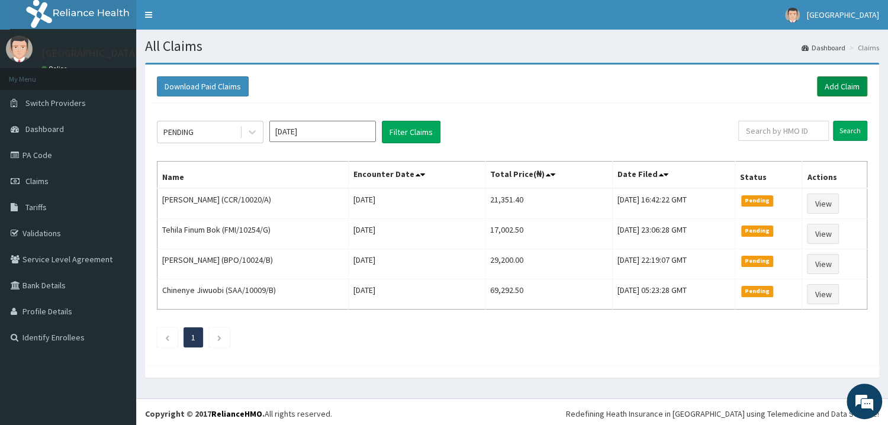
click at [854, 84] on link "Add Claim" at bounding box center [842, 86] width 50 height 20
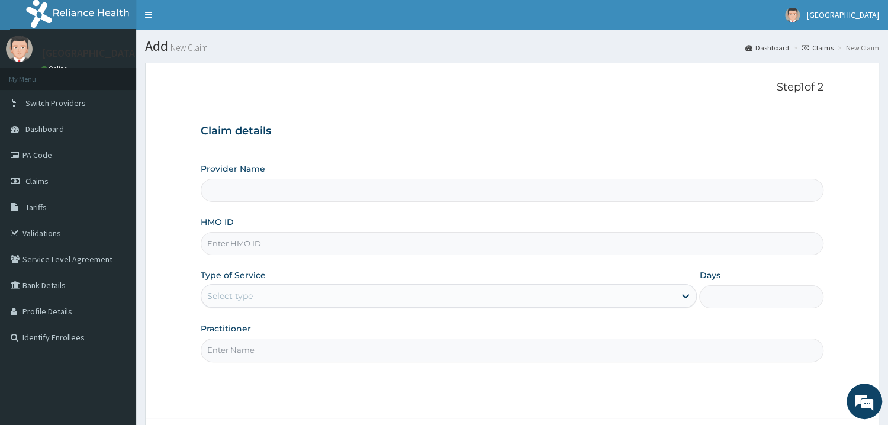
type input "Mother and Child Hospital - Omole"
click at [321, 249] on input "HMO ID" at bounding box center [512, 243] width 623 height 23
type input "LTI/10281/A"
drag, startPoint x: 291, startPoint y: 305, endPoint x: 299, endPoint y: 308, distance: 9.0
click at [295, 307] on div "Select type" at bounding box center [449, 296] width 497 height 24
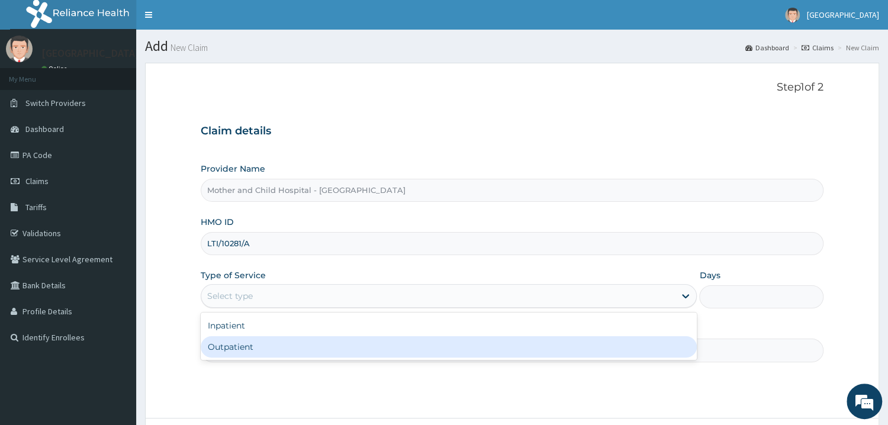
click at [343, 351] on div "Outpatient" at bounding box center [449, 346] width 497 height 21
type input "1"
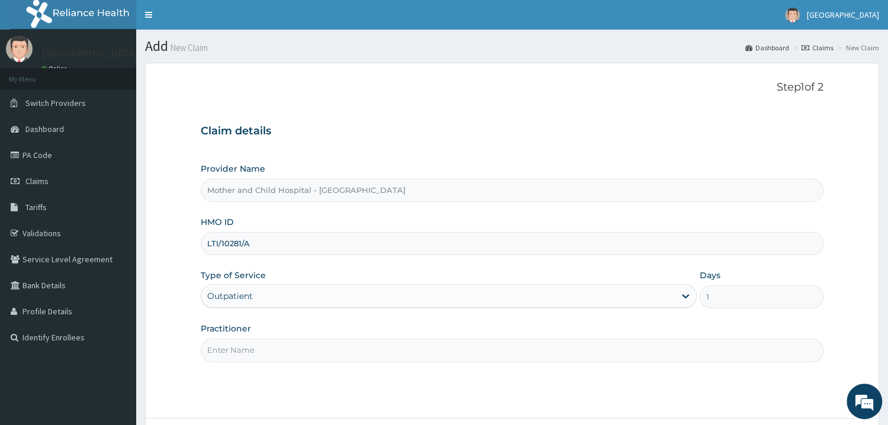
click at [343, 352] on input "Practitioner" at bounding box center [512, 350] width 623 height 23
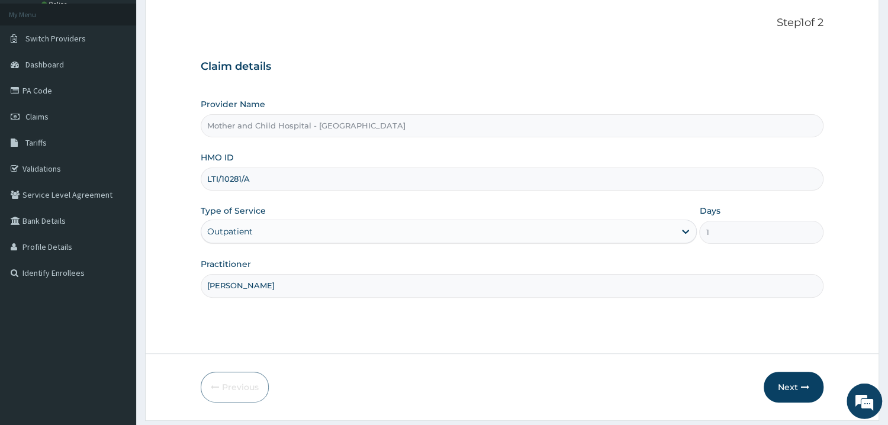
scroll to position [99, 0]
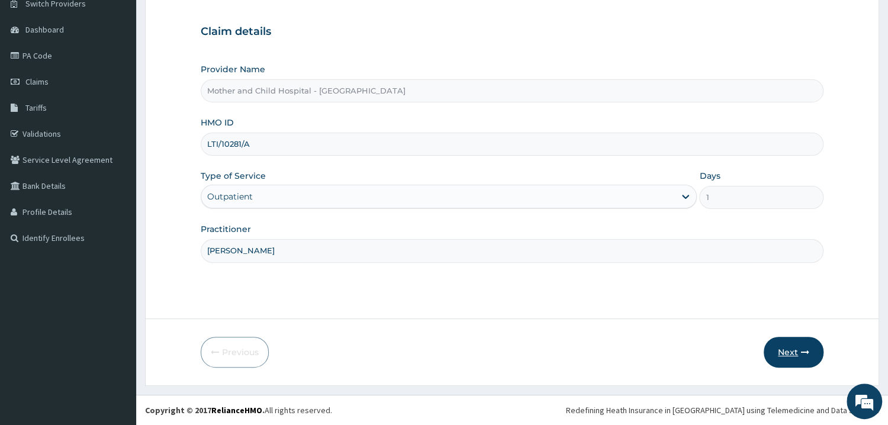
type input "[PERSON_NAME]"
click at [791, 347] on button "Next" at bounding box center [794, 352] width 60 height 31
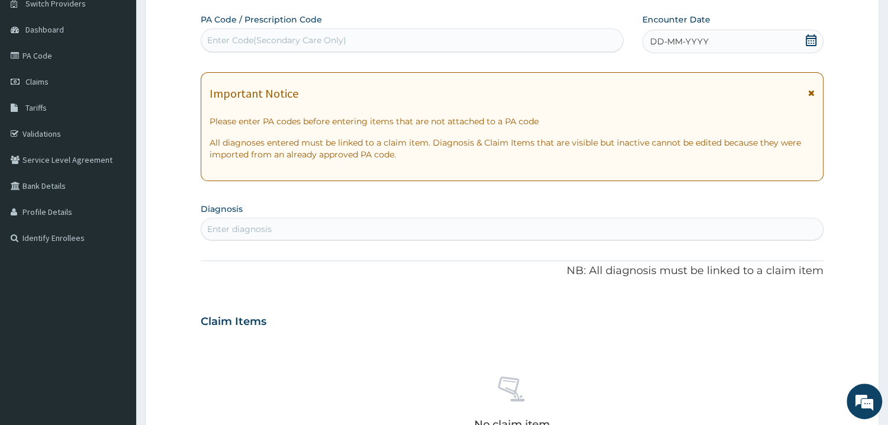
click at [816, 39] on icon at bounding box center [811, 40] width 11 height 12
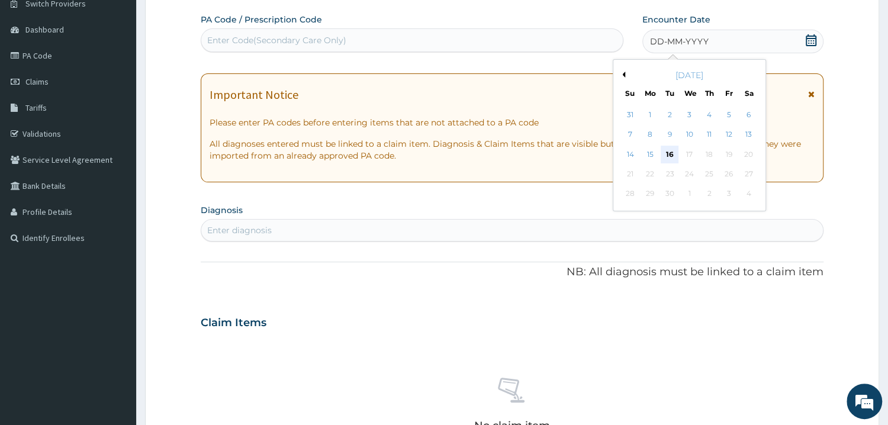
click at [668, 148] on div "16" at bounding box center [670, 155] width 18 height 18
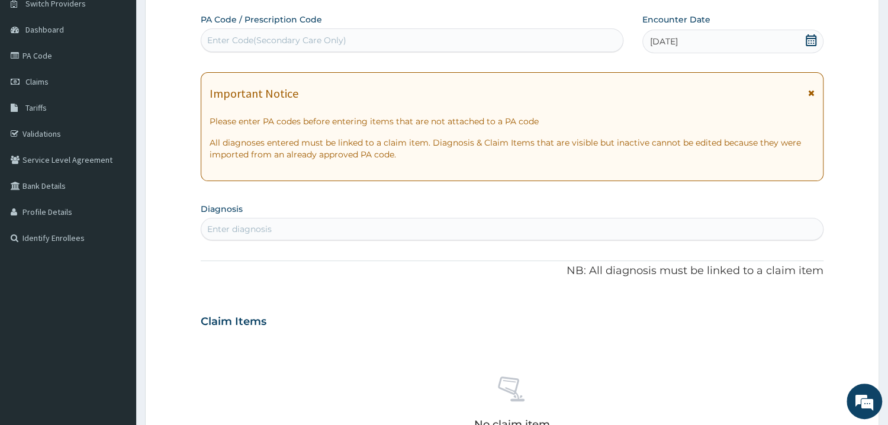
click at [502, 227] on div "Enter diagnosis" at bounding box center [511, 229] width 621 height 19
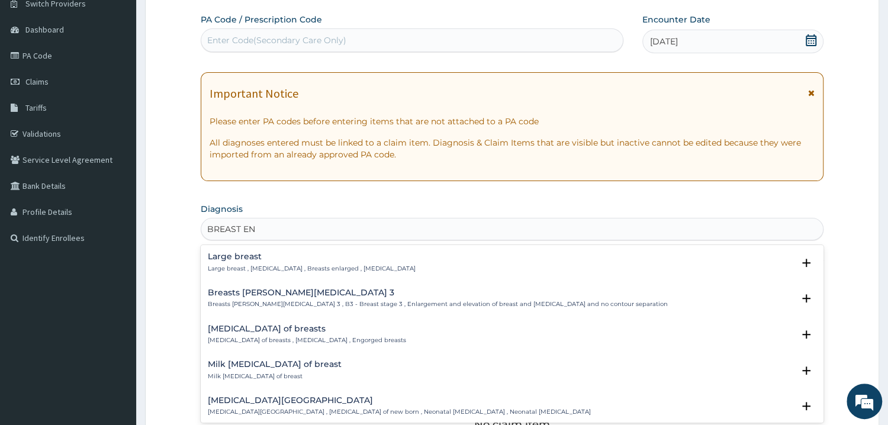
type input "BREAST ENG"
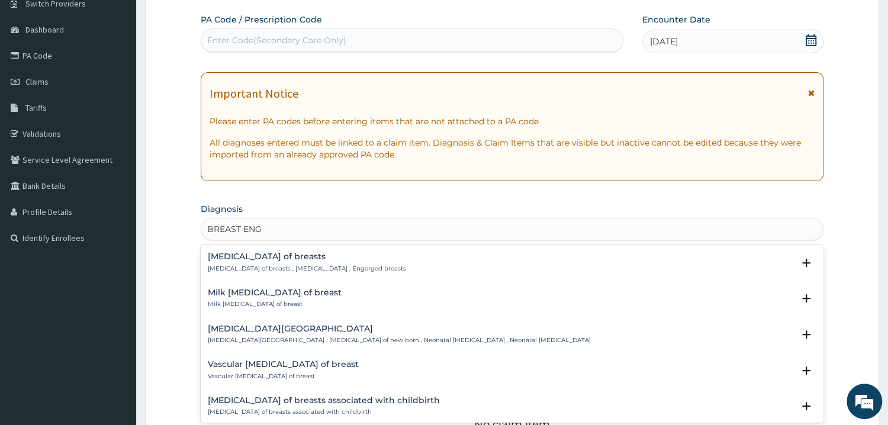
click at [311, 272] on p "Engorgement of breasts , Breast engorgement , Engorged breasts" at bounding box center [307, 269] width 198 height 8
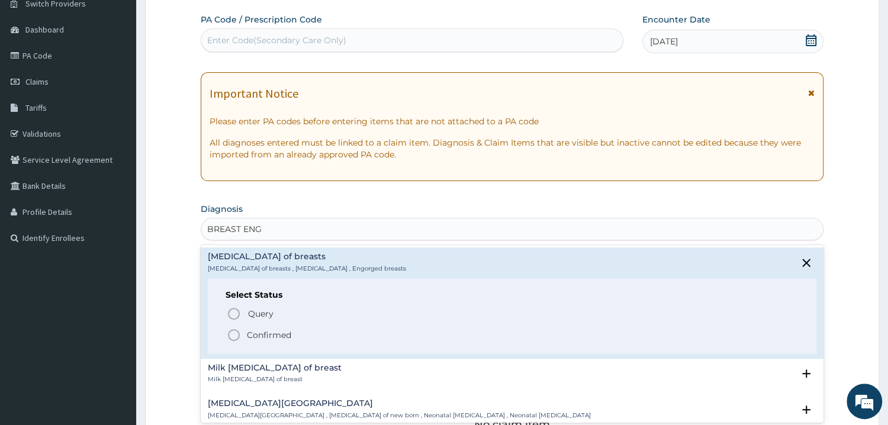
click at [243, 338] on span "Confirmed" at bounding box center [513, 335] width 572 height 14
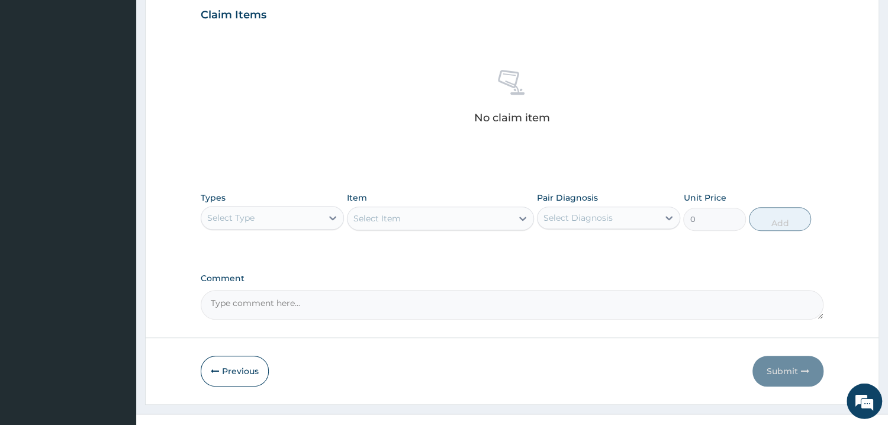
scroll to position [429, 0]
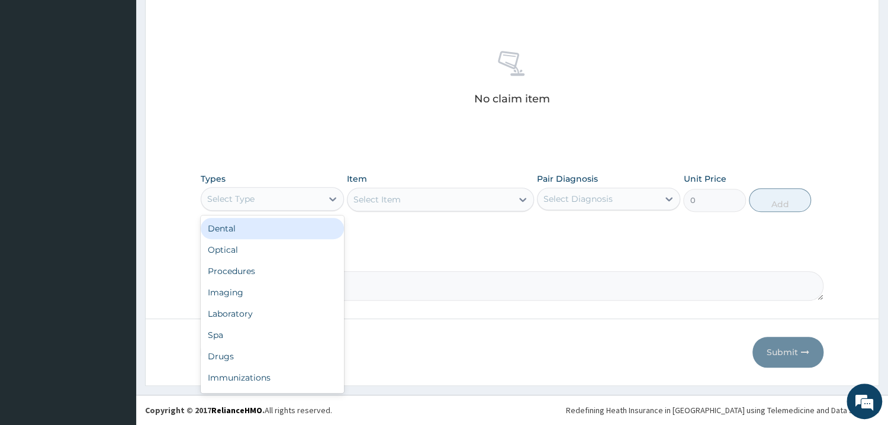
click at [319, 205] on div "Select Type" at bounding box center [261, 198] width 121 height 19
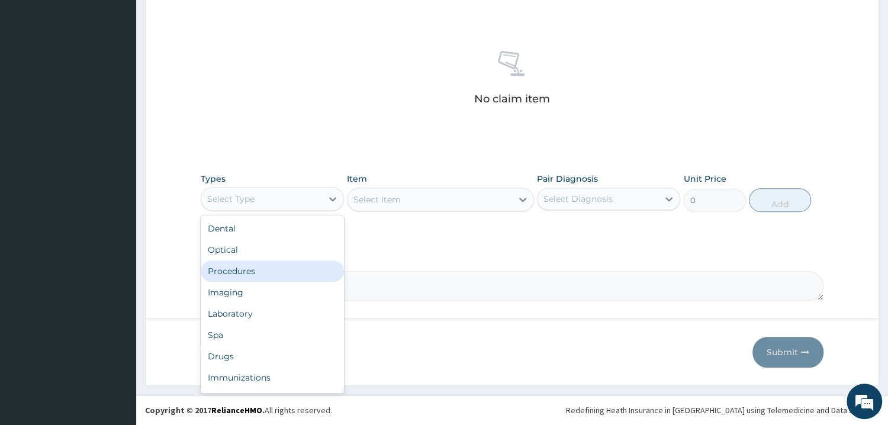
click at [307, 273] on div "Procedures" at bounding box center [272, 270] width 143 height 21
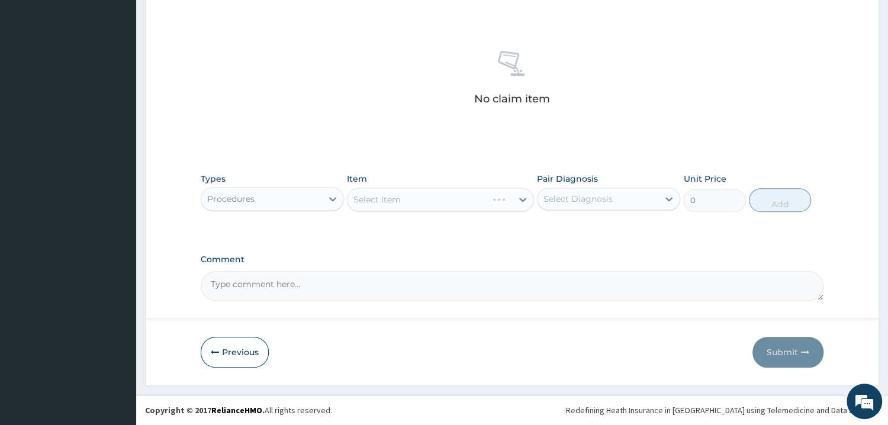
click at [499, 204] on div "Select Item" at bounding box center [440, 200] width 187 height 24
click at [498, 199] on div "Select Item" at bounding box center [440, 200] width 187 height 24
click at [415, 200] on div "Select Item" at bounding box center [440, 200] width 187 height 24
click at [502, 197] on div "Select Item" at bounding box center [440, 200] width 187 height 24
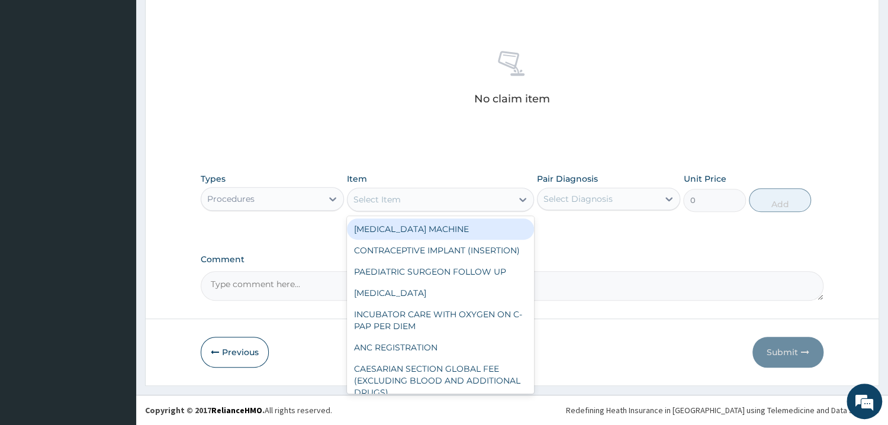
click at [442, 202] on div "Select Item" at bounding box center [429, 199] width 165 height 19
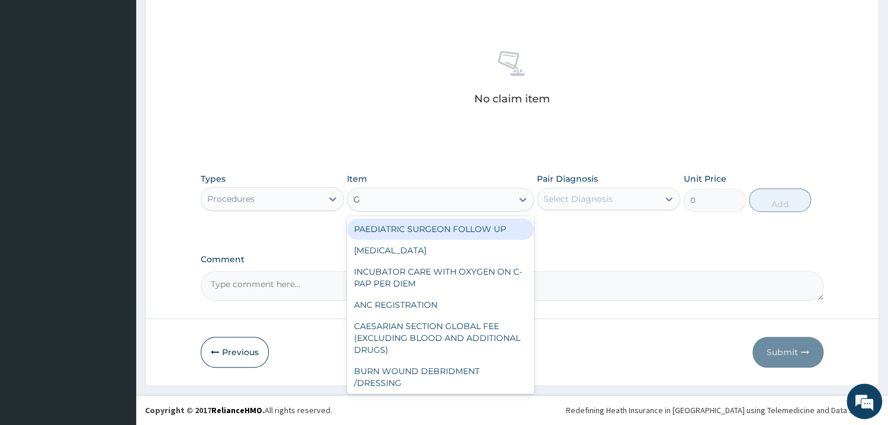
type input "GP"
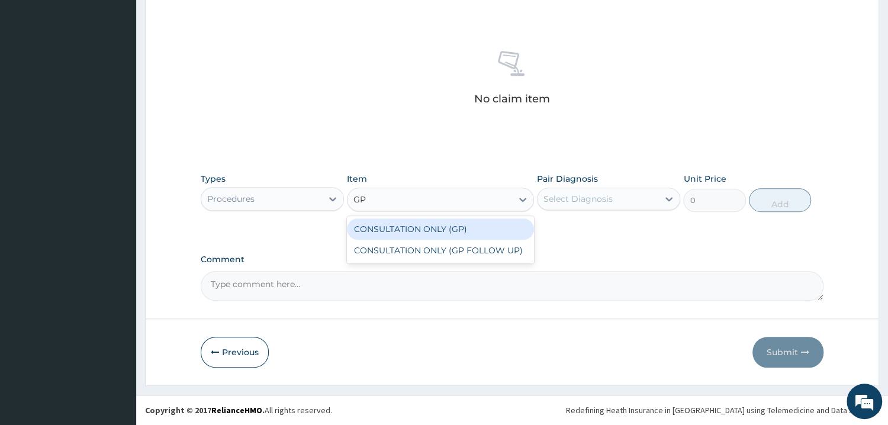
click at [494, 233] on div "CONSULTATION ONLY (GP)" at bounding box center [440, 228] width 187 height 21
type input "6250"
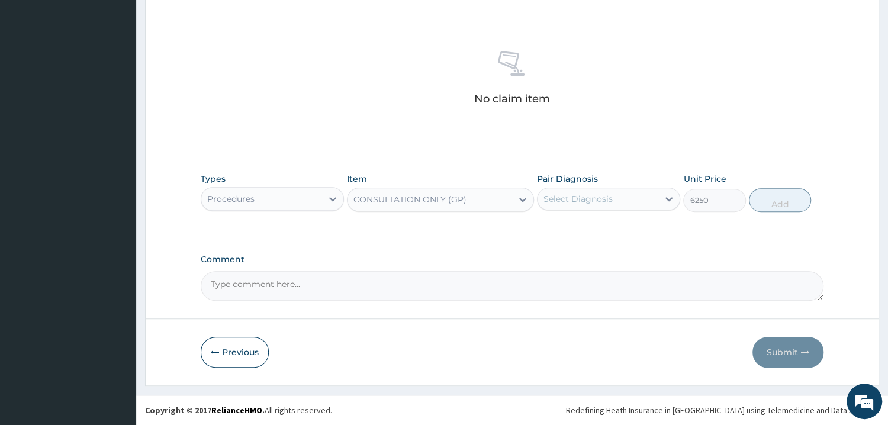
click at [600, 189] on div "Select Diagnosis" at bounding box center [597, 198] width 121 height 19
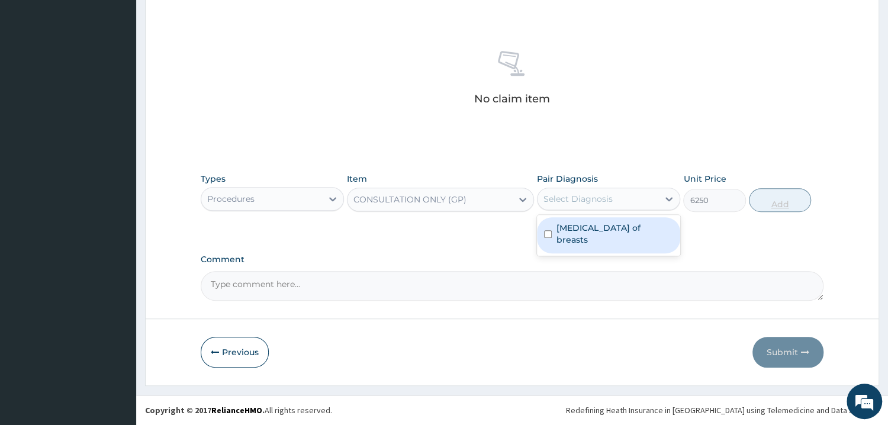
drag, startPoint x: 610, startPoint y: 225, endPoint x: 769, endPoint y: 201, distance: 161.1
click at [614, 225] on label "Engorgement of breasts" at bounding box center [614, 234] width 117 height 24
checkbox input "true"
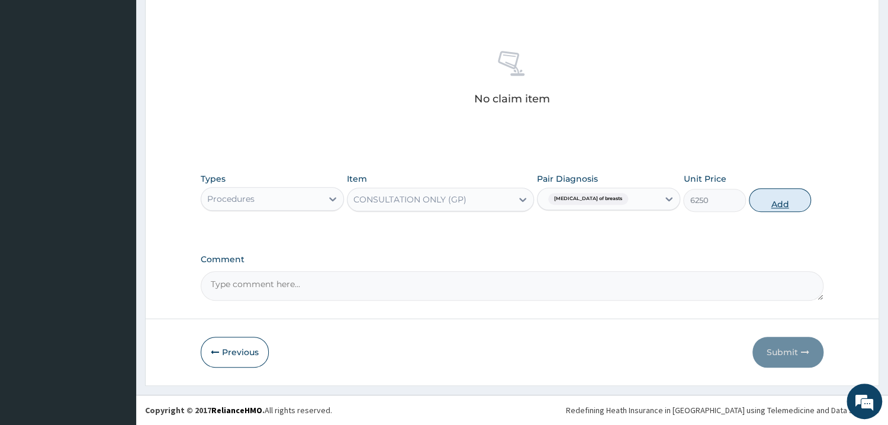
click at [771, 201] on button "Add" at bounding box center [780, 200] width 62 height 24
type input "0"
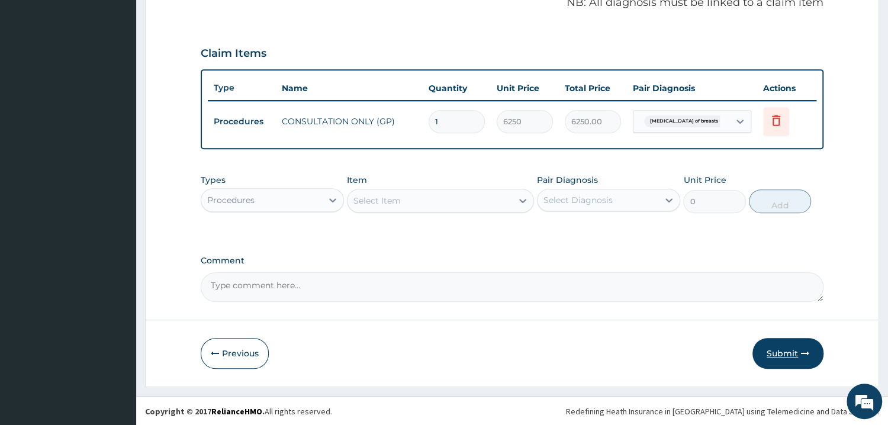
click at [804, 360] on button "Submit" at bounding box center [787, 353] width 71 height 31
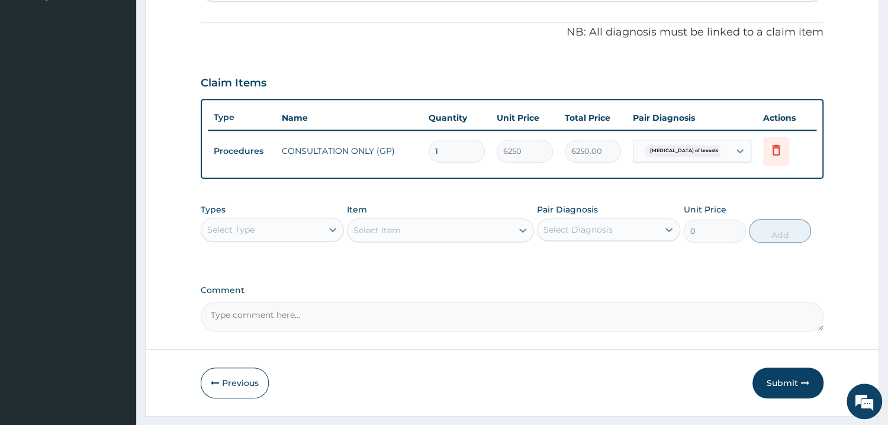
scroll to position [371, 0]
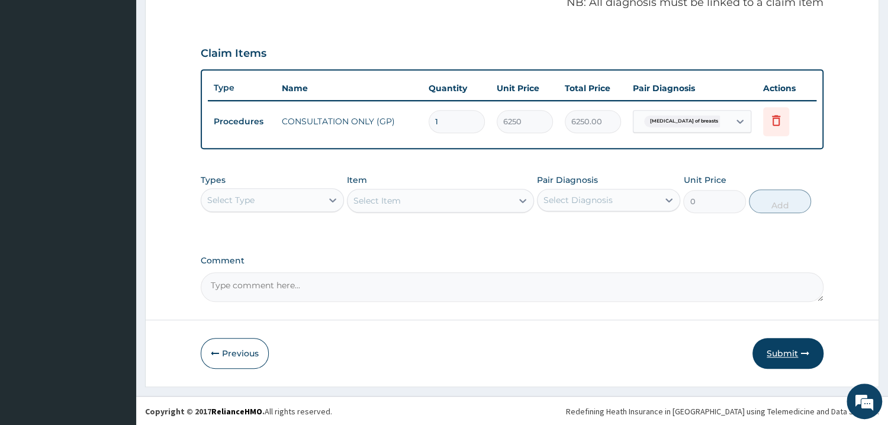
click at [793, 349] on button "Submit" at bounding box center [787, 353] width 71 height 31
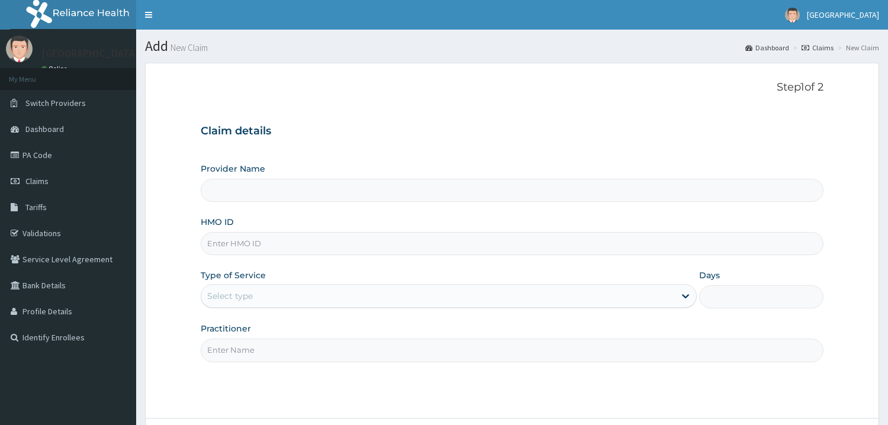
scroll to position [38, 0]
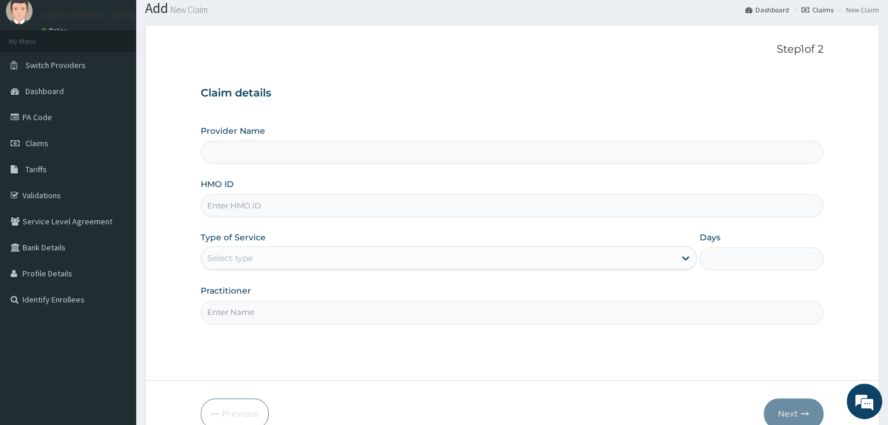
type input "Mother and Child Hospital - Omole"
click at [352, 209] on input "HMO ID" at bounding box center [512, 205] width 623 height 23
type input "LTI"
click at [318, 98] on h3 "Claim details" at bounding box center [512, 93] width 623 height 13
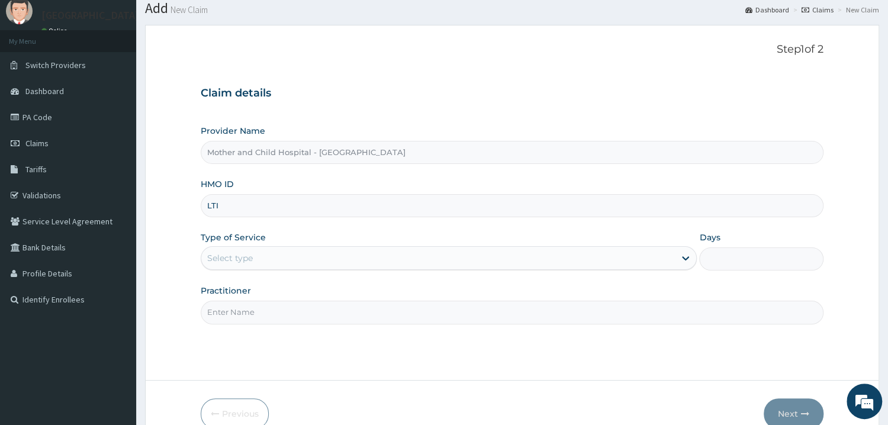
scroll to position [99, 0]
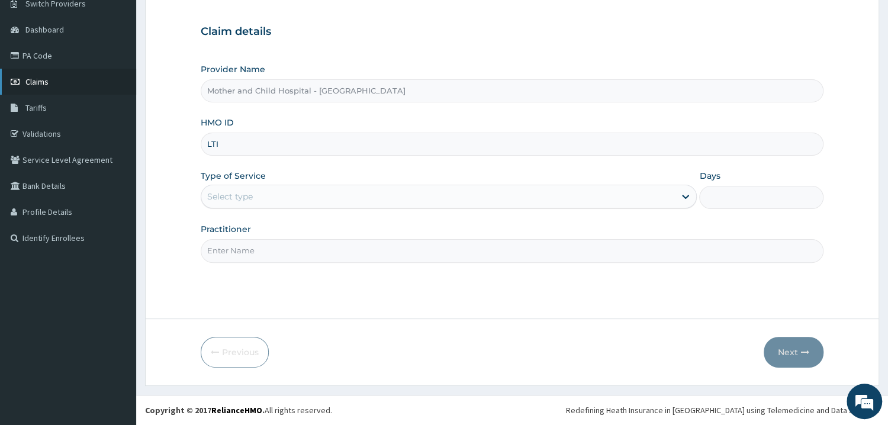
click at [46, 88] on link "Claims" at bounding box center [68, 82] width 136 height 26
